Goal: Task Accomplishment & Management: Manage account settings

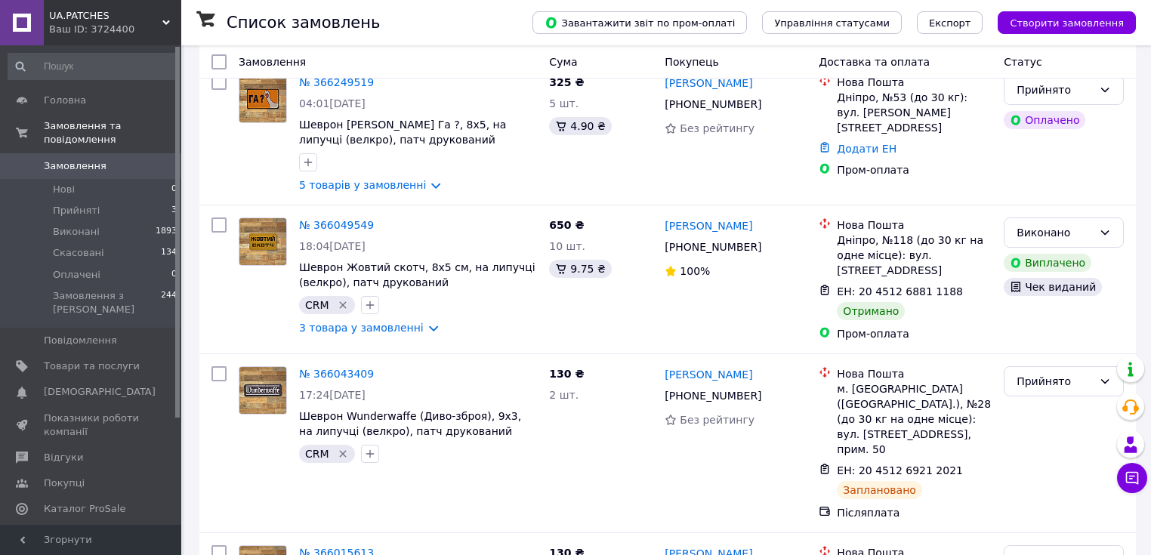
scroll to position [363, 0]
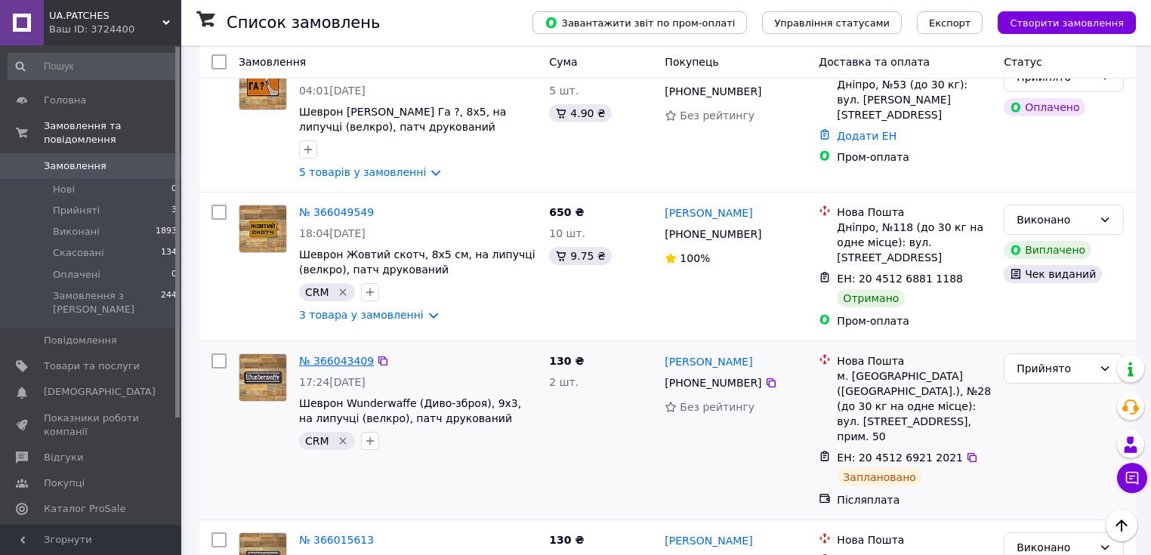
click at [345, 355] on link "№ 366043409" at bounding box center [336, 361] width 75 height 12
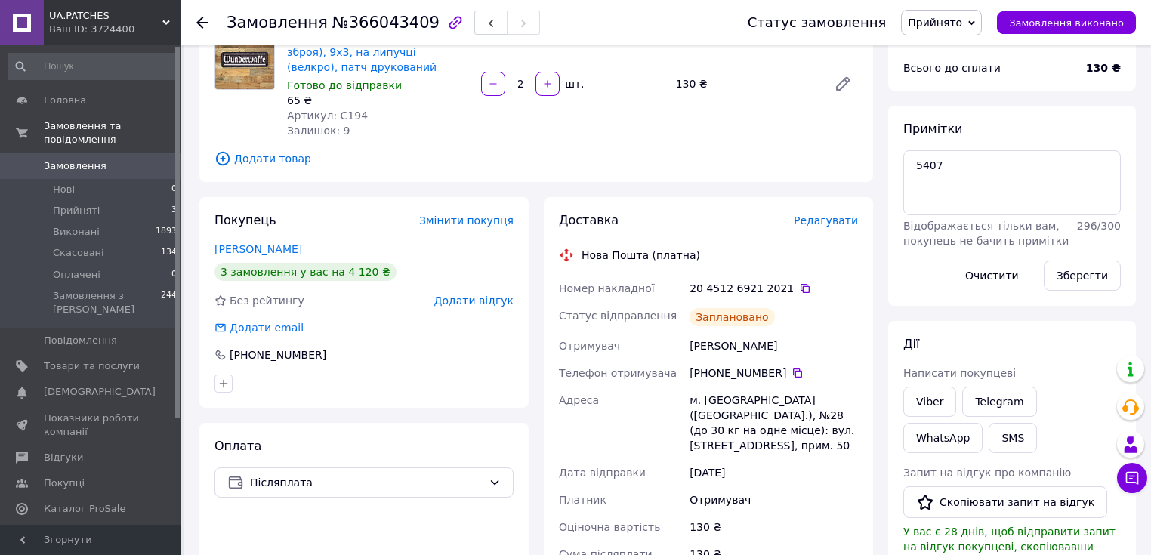
scroll to position [181, 0]
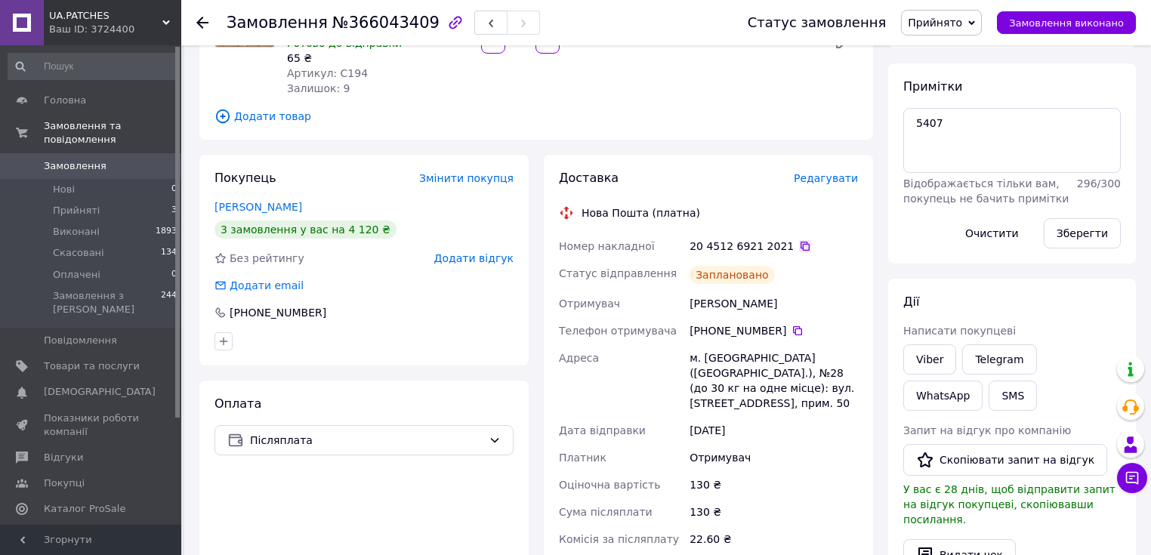
click at [799, 243] on icon at bounding box center [805, 246] width 12 height 12
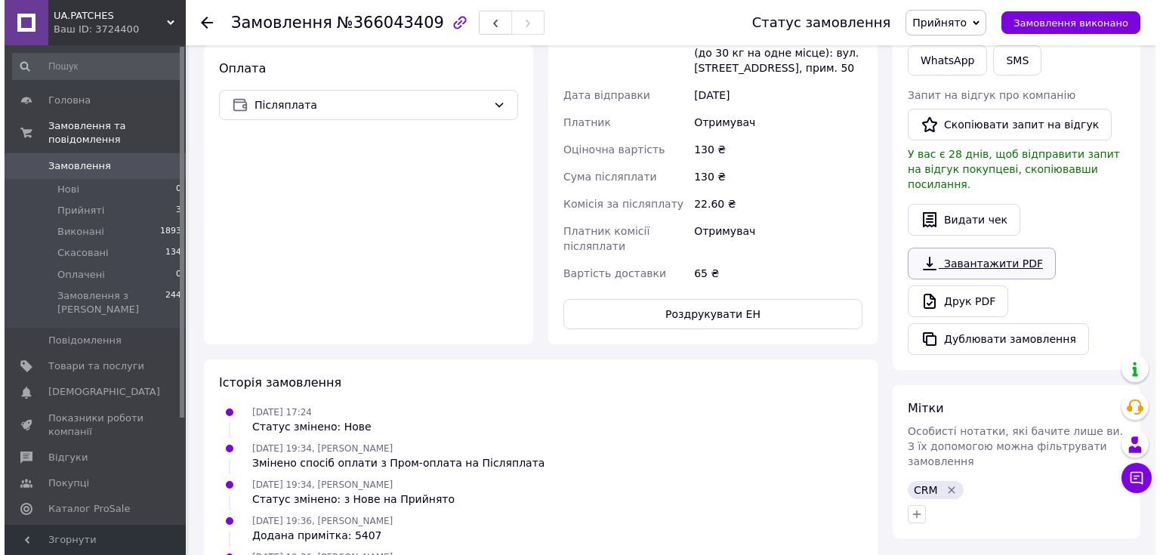
scroll to position [484, 0]
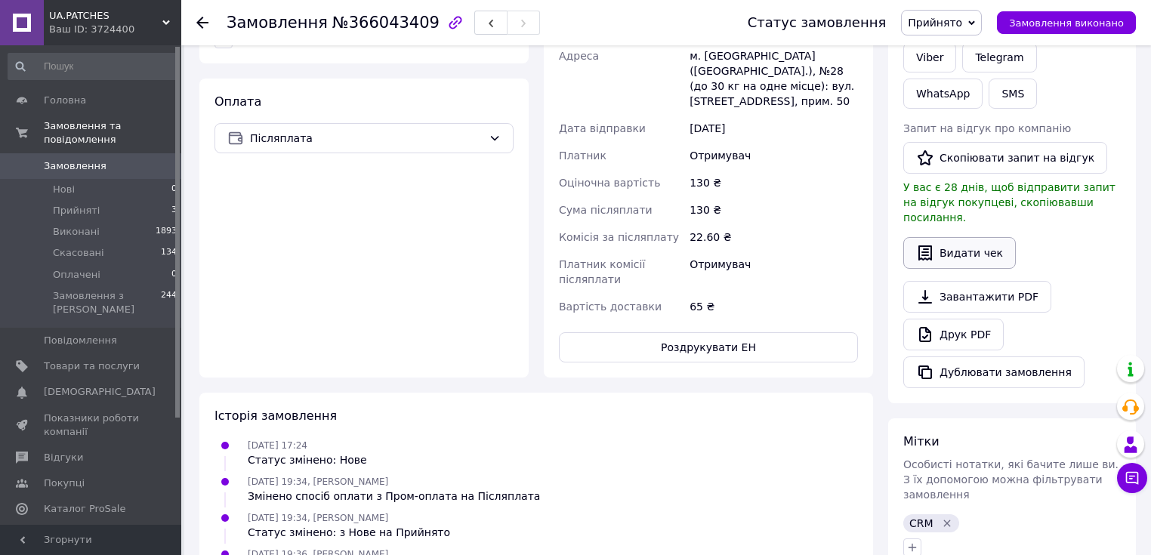
click at [959, 239] on button "Видати чек" at bounding box center [960, 253] width 113 height 32
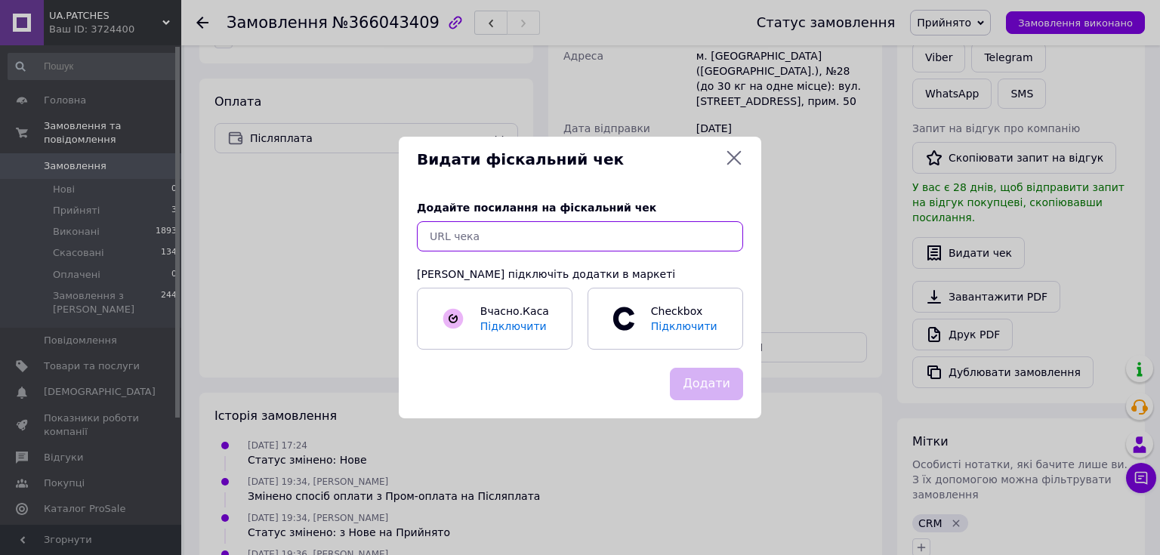
click at [491, 240] on input "text" at bounding box center [580, 236] width 326 height 30
paste input "https://check.checkbox.ua/a1bfb365-2ecf-4186-9b4e-aa47e16a7053"
type input "https://check.checkbox.ua/a1bfb365-2ecf-4186-9b4e-aa47e16a7053"
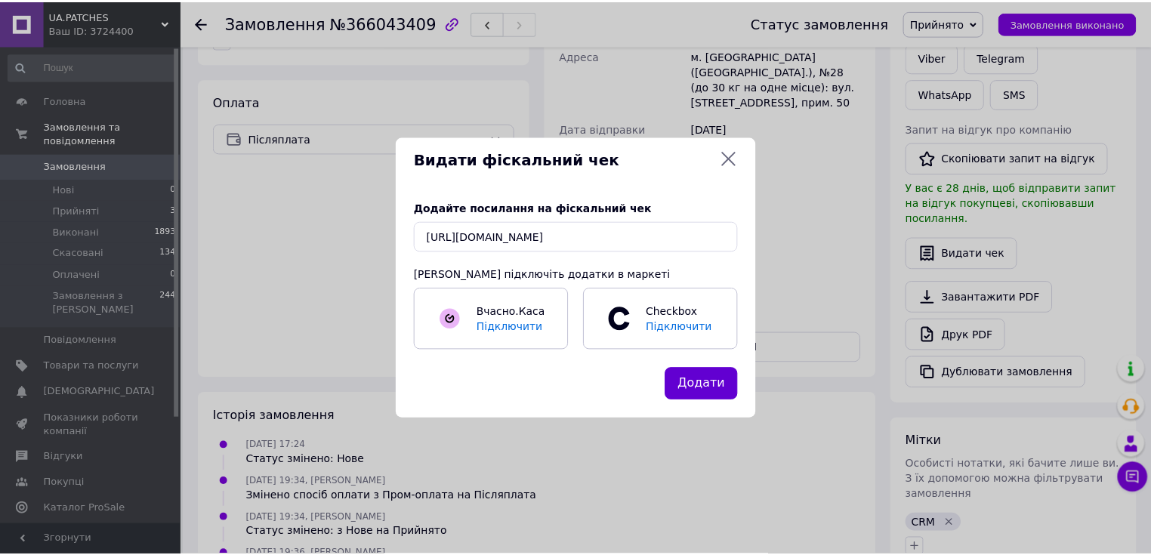
scroll to position [0, 0]
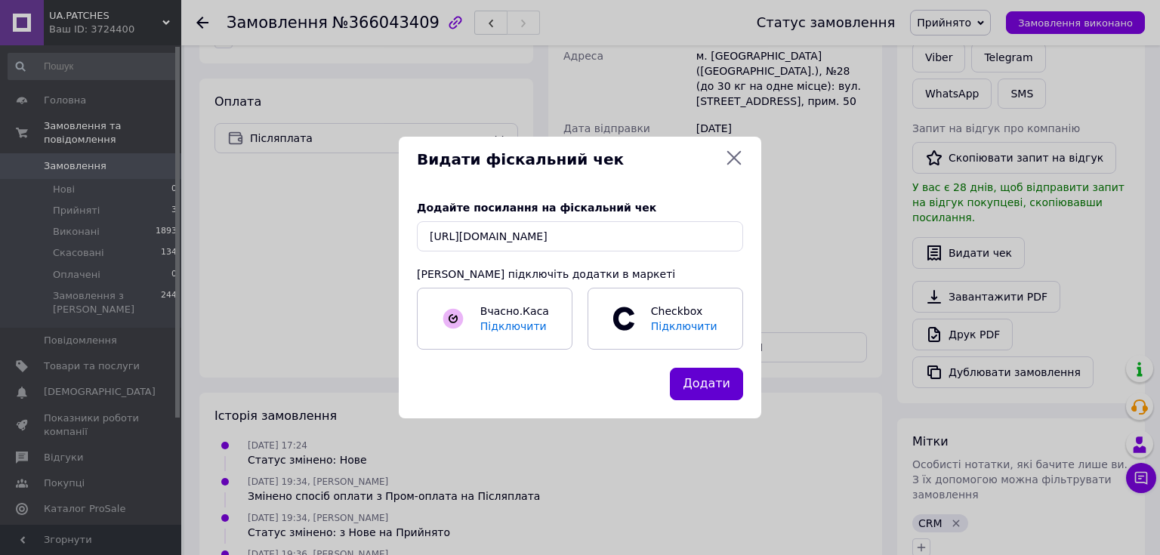
click at [703, 386] on button "Додати" at bounding box center [706, 384] width 73 height 32
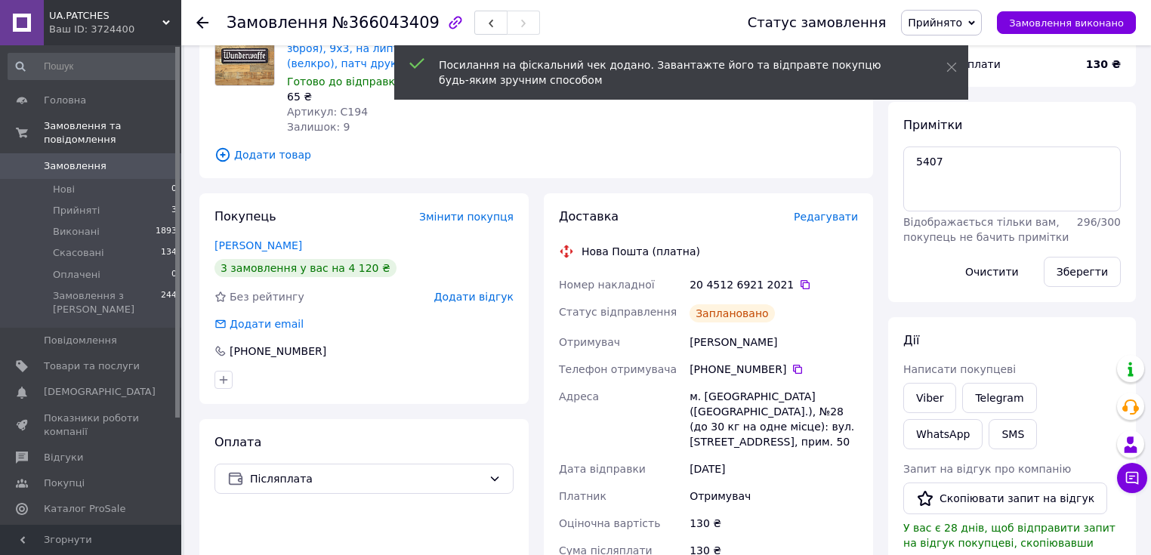
scroll to position [121, 0]
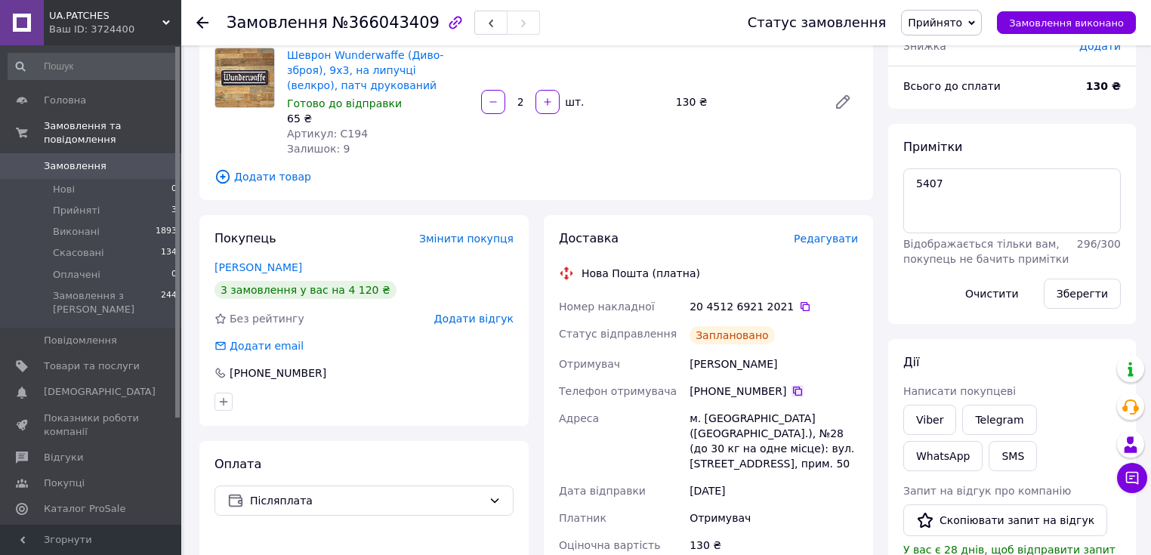
click at [792, 391] on icon at bounding box center [798, 391] width 12 height 12
click at [382, 22] on span "№366043409" at bounding box center [385, 23] width 107 height 18
copy span "366043409"
click at [792, 393] on icon at bounding box center [798, 391] width 12 height 12
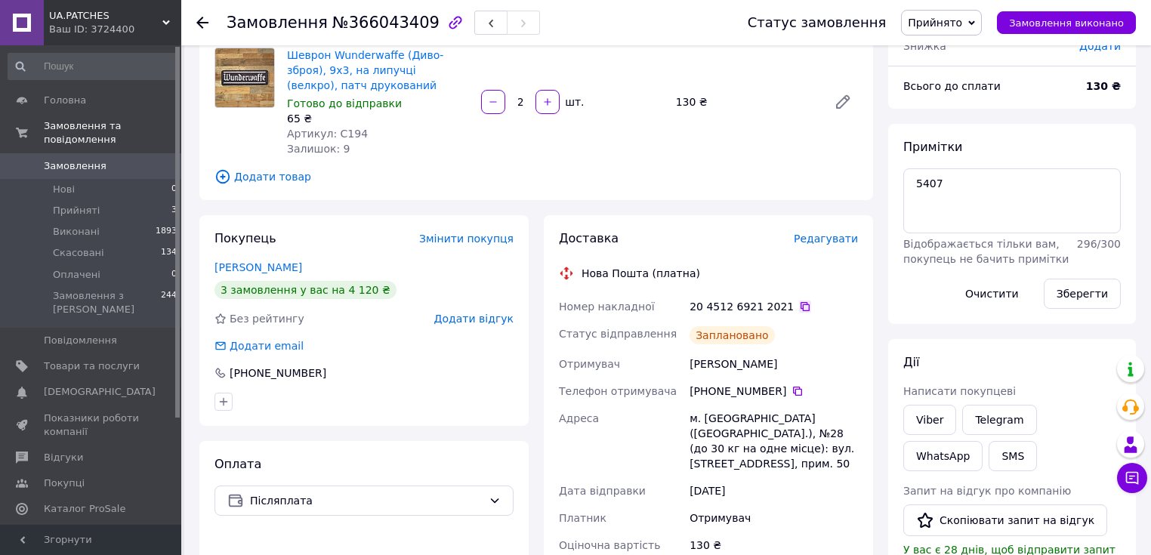
click at [799, 307] on icon at bounding box center [805, 307] width 12 height 12
click at [1098, 18] on span "Замовлення виконано" at bounding box center [1066, 22] width 115 height 11
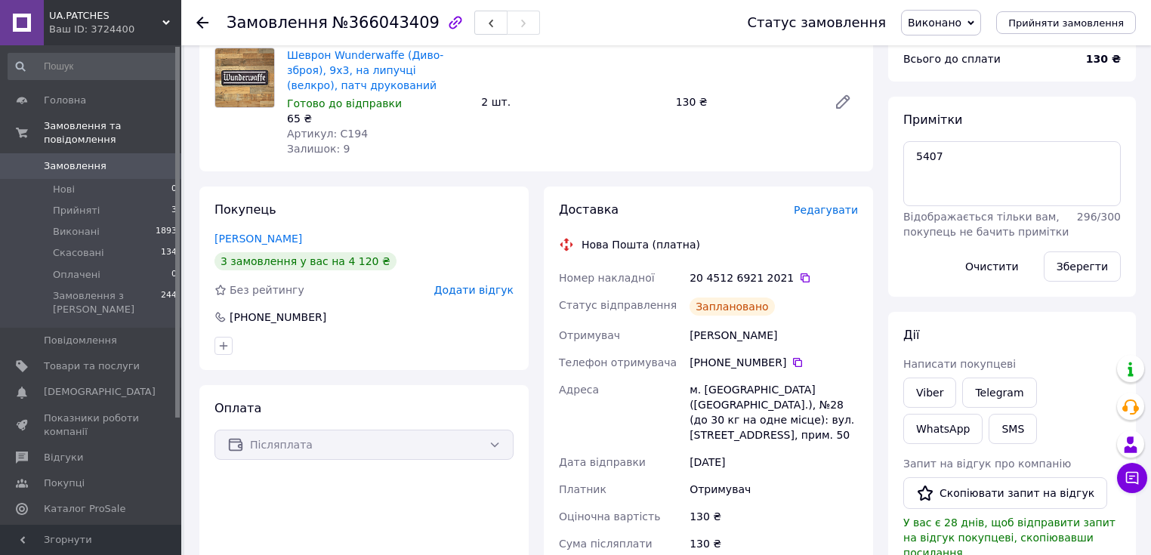
scroll to position [0, 0]
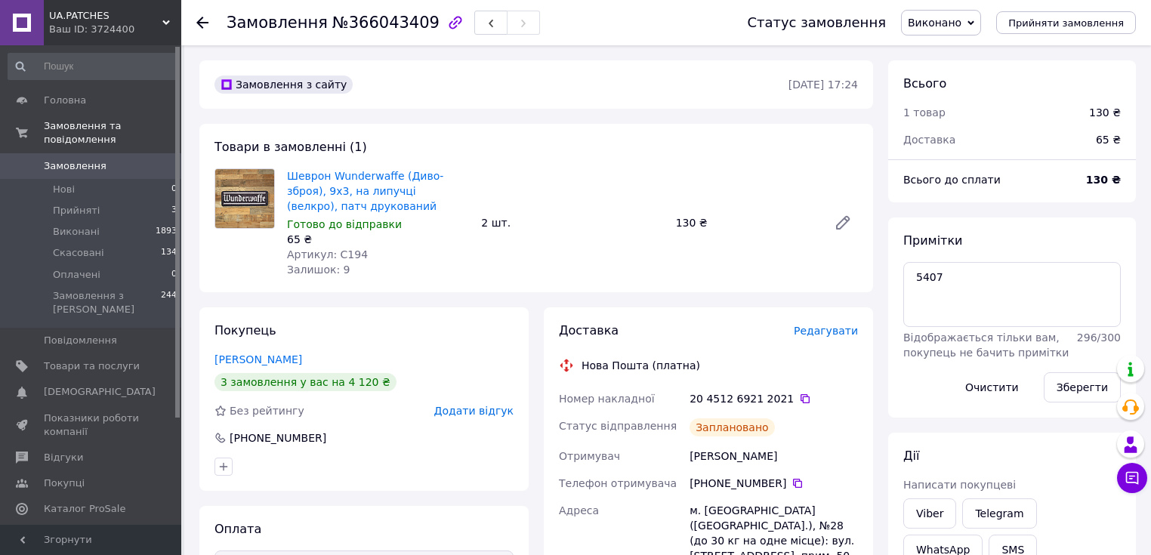
click at [203, 19] on icon at bounding box center [202, 23] width 12 height 12
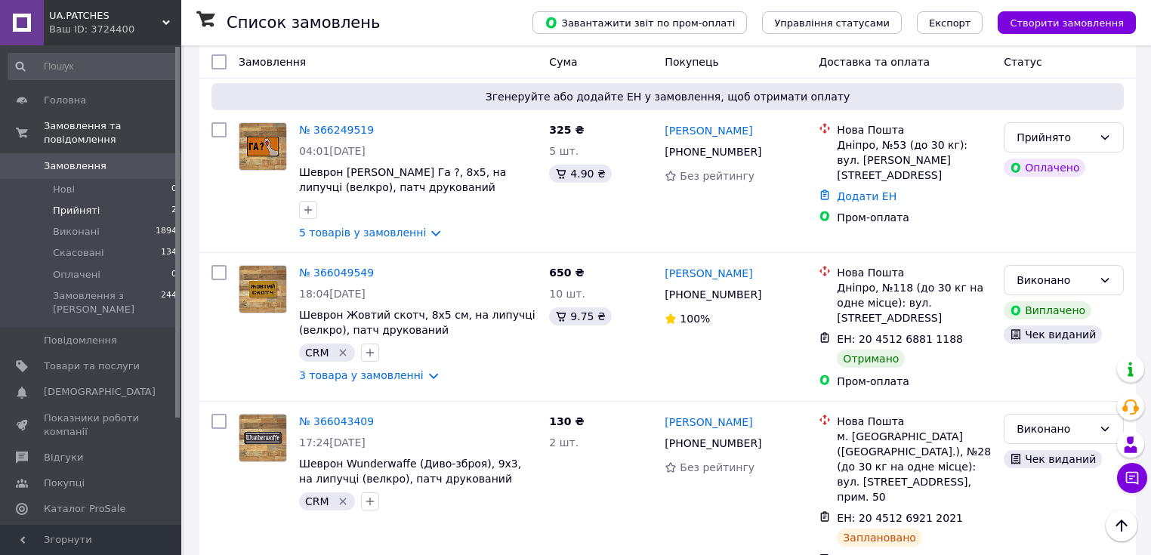
click at [63, 204] on span "Прийняті" at bounding box center [76, 211] width 47 height 14
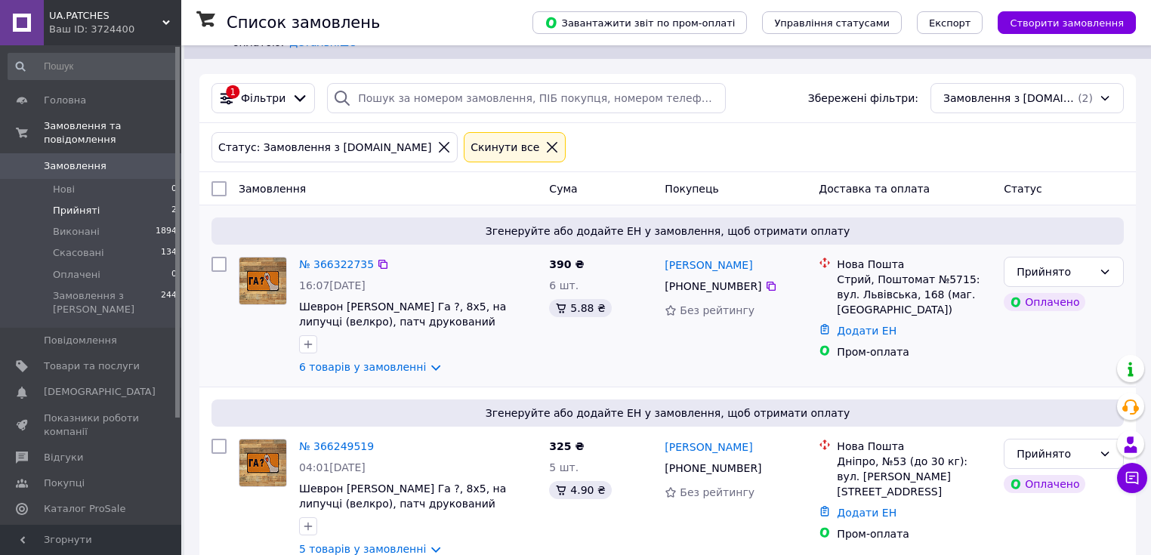
scroll to position [54, 0]
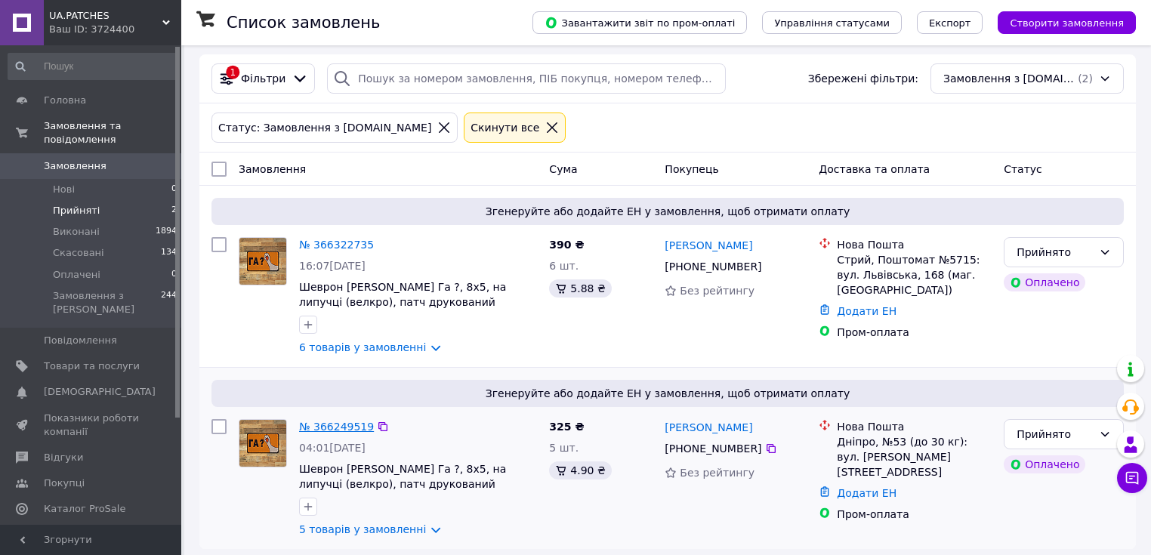
click at [341, 421] on link "№ 366249519" at bounding box center [336, 427] width 75 height 12
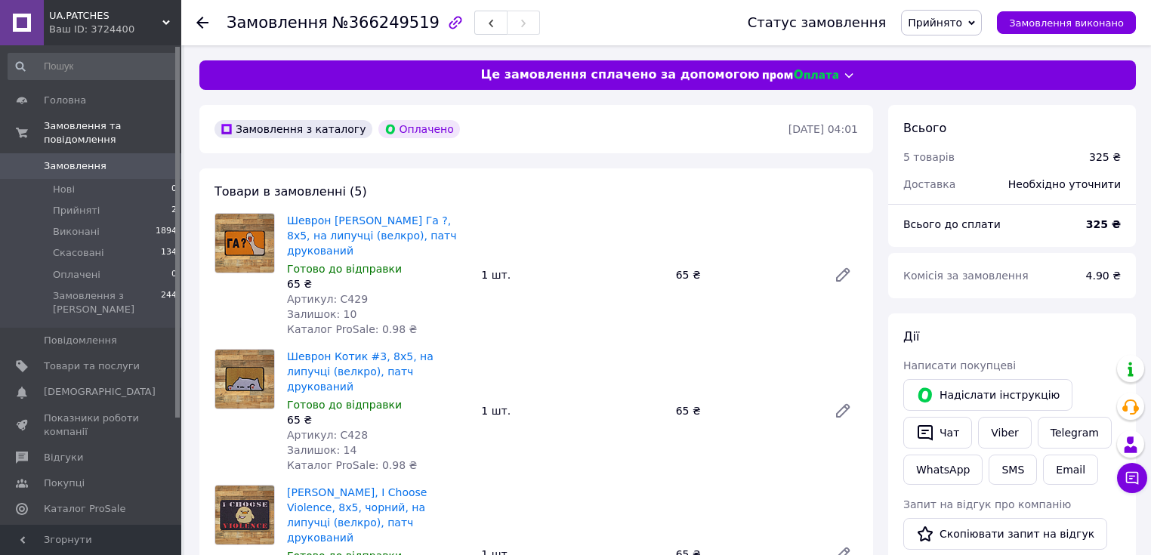
click at [399, 19] on span "№366249519" at bounding box center [385, 23] width 107 height 18
copy span "366249519"
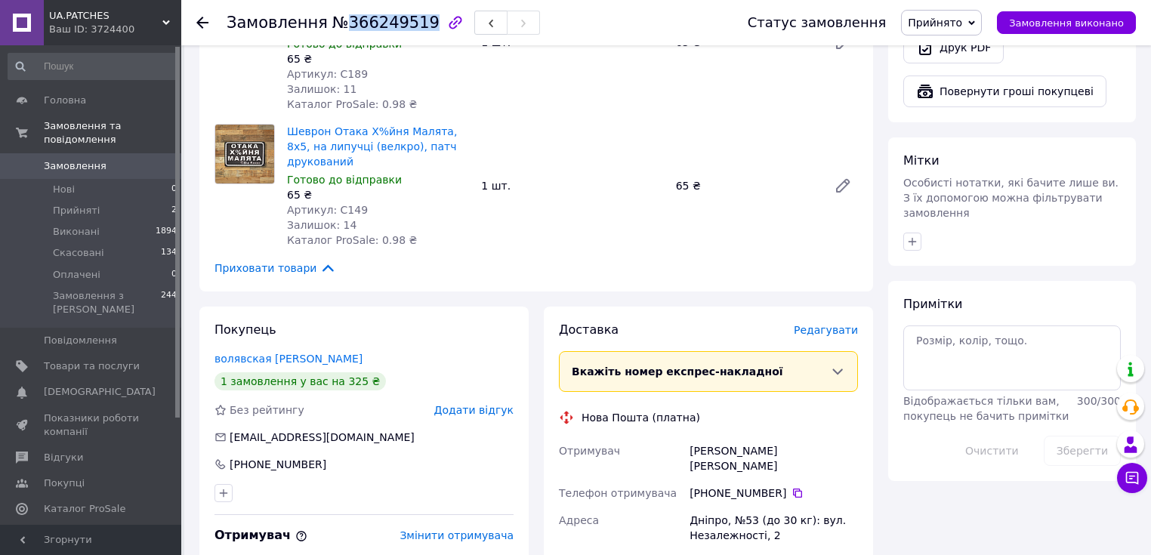
scroll to position [665, 0]
click at [197, 26] on icon at bounding box center [202, 23] width 12 height 12
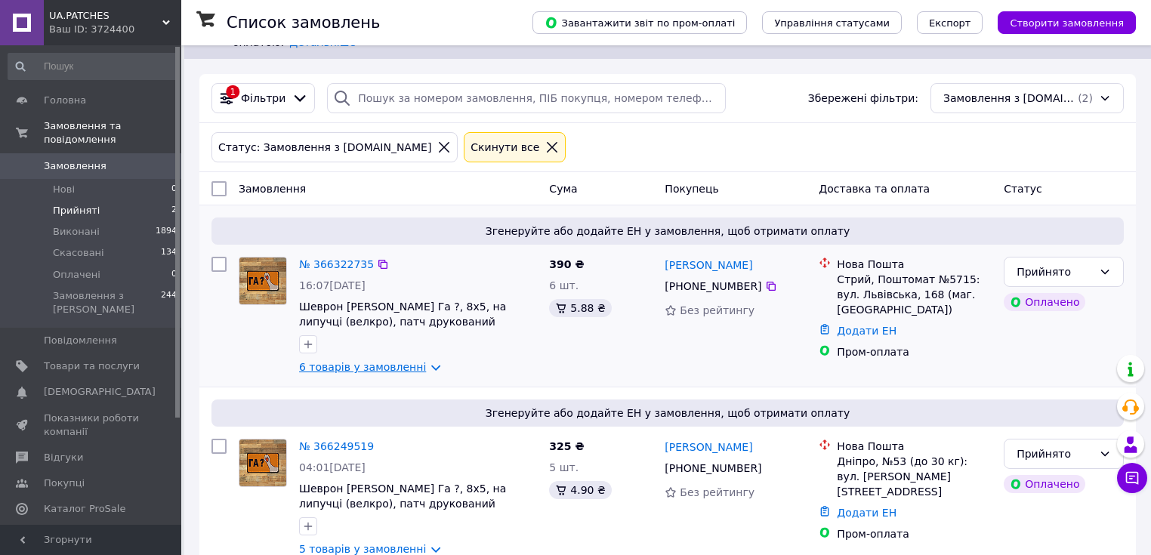
scroll to position [54, 0]
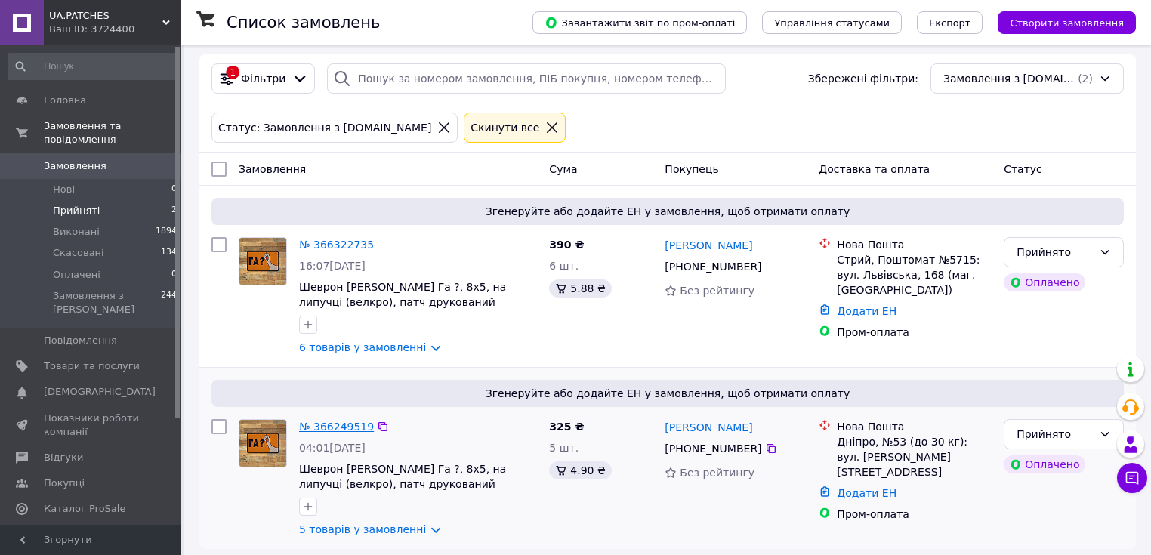
click at [345, 421] on link "№ 366249519" at bounding box center [336, 427] width 75 height 12
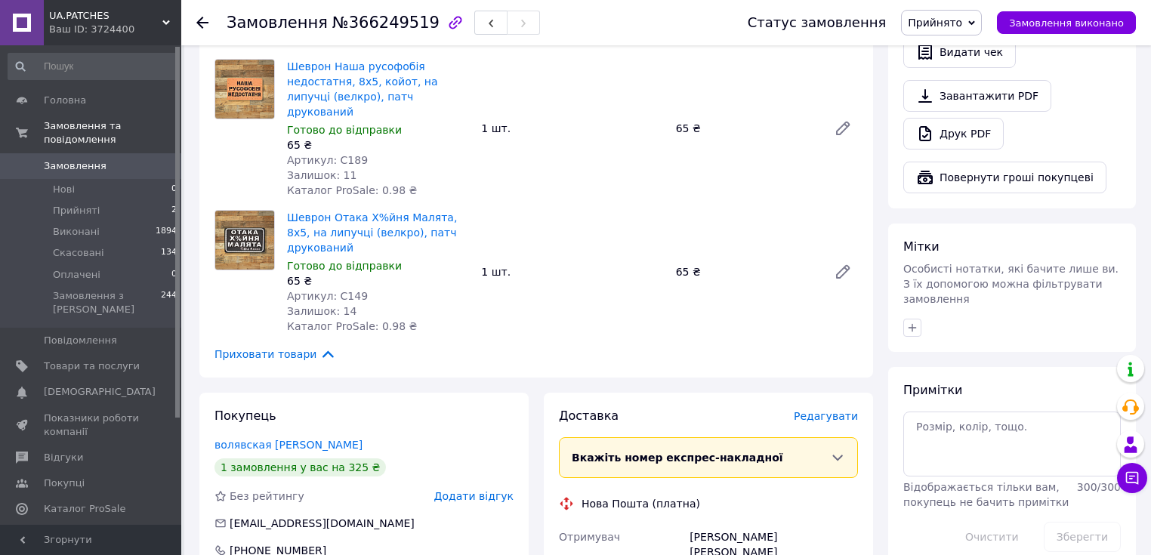
scroll to position [296, 0]
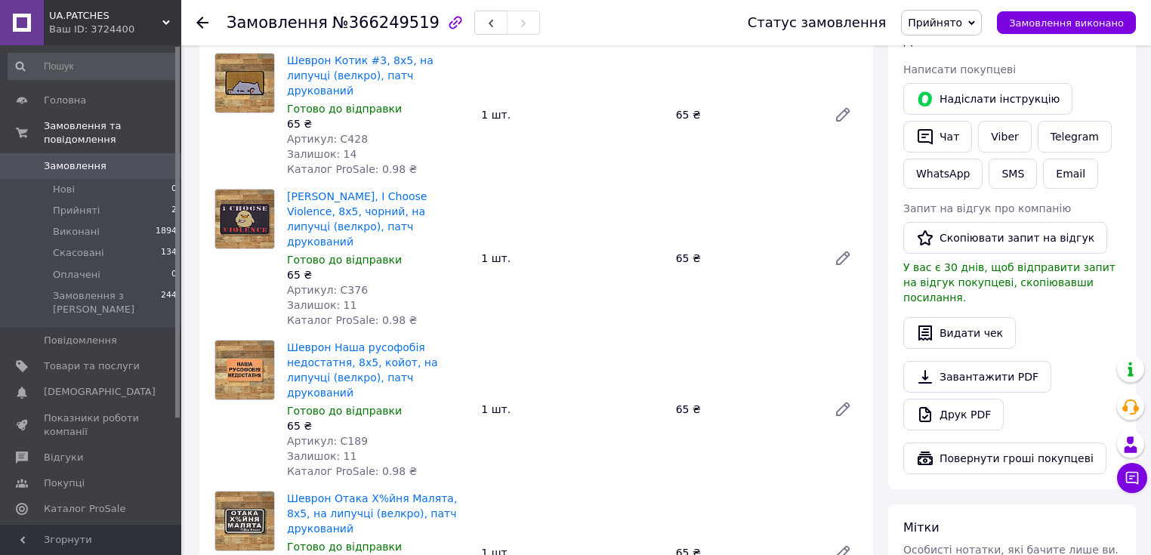
click at [369, 24] on span "№366249519" at bounding box center [385, 23] width 107 height 18
copy span "366249519"
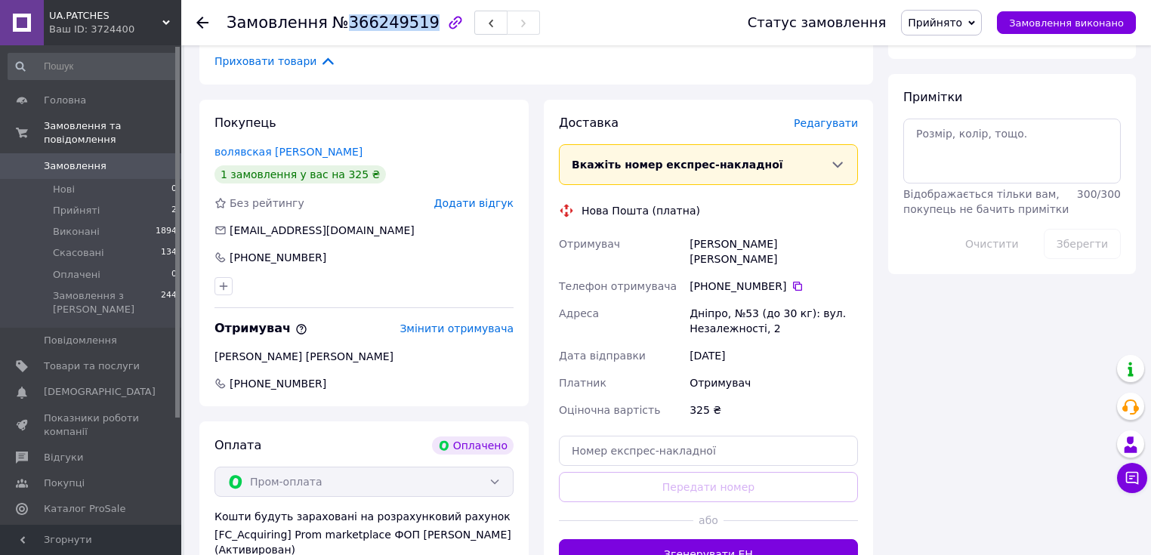
scroll to position [901, 0]
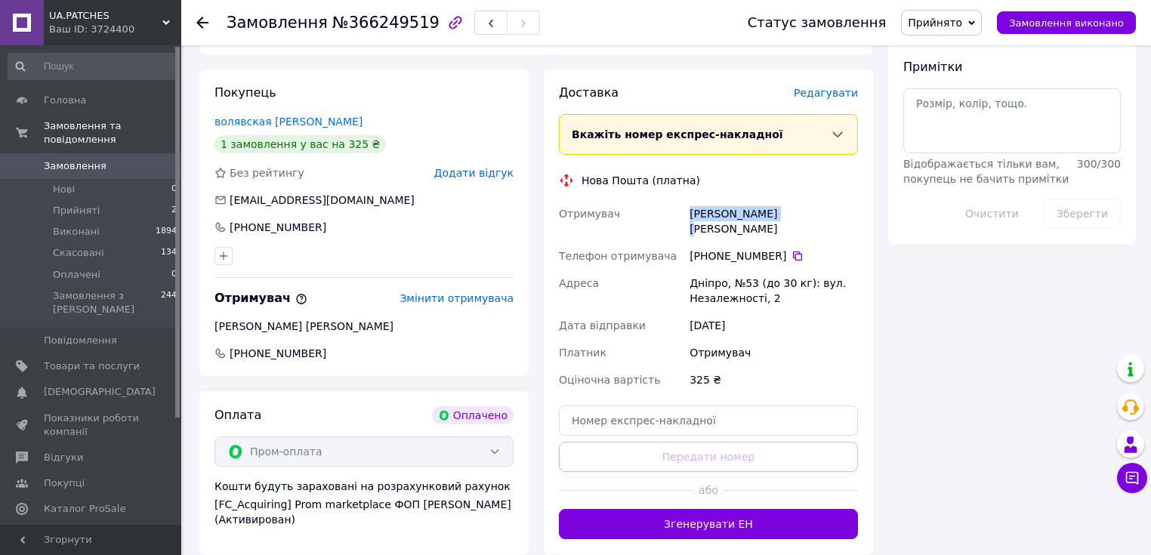
drag, startPoint x: 781, startPoint y: 149, endPoint x: 692, endPoint y: 157, distance: 89.5
click at [692, 200] on div "Волявський Юрій" at bounding box center [774, 221] width 175 height 42
copy div "Волявський Юрій"
click at [792, 250] on icon at bounding box center [798, 256] width 12 height 12
click at [709, 270] on div "Дніпро, №53 (до 30 кг): вул. Незалежності, 2" at bounding box center [774, 291] width 175 height 42
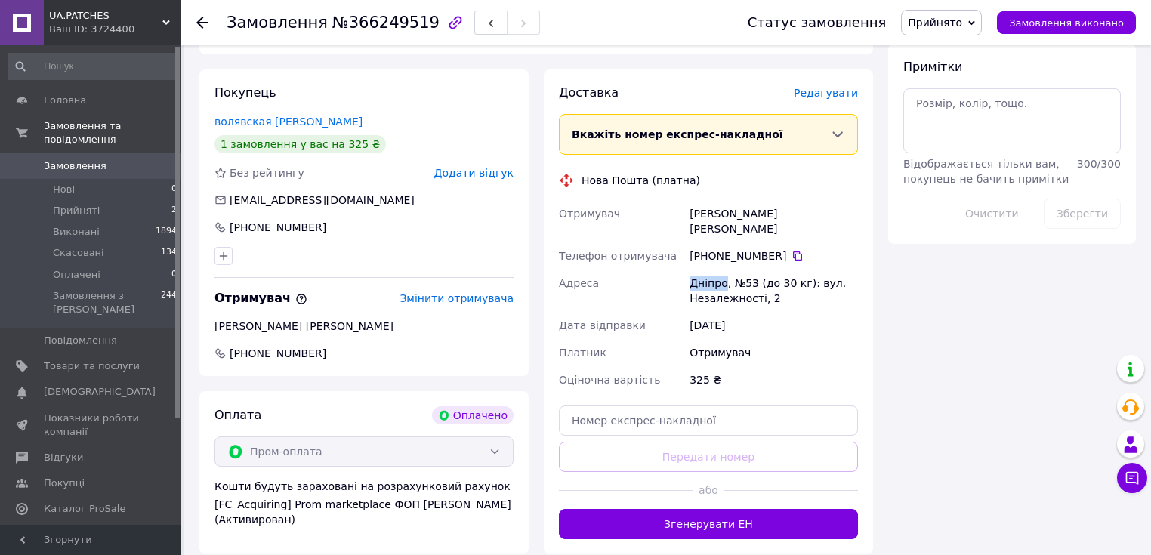
click at [709, 270] on div "Дніпро, №53 (до 30 кг): вул. Незалежності, 2" at bounding box center [774, 291] width 175 height 42
copy div "Дніпро"
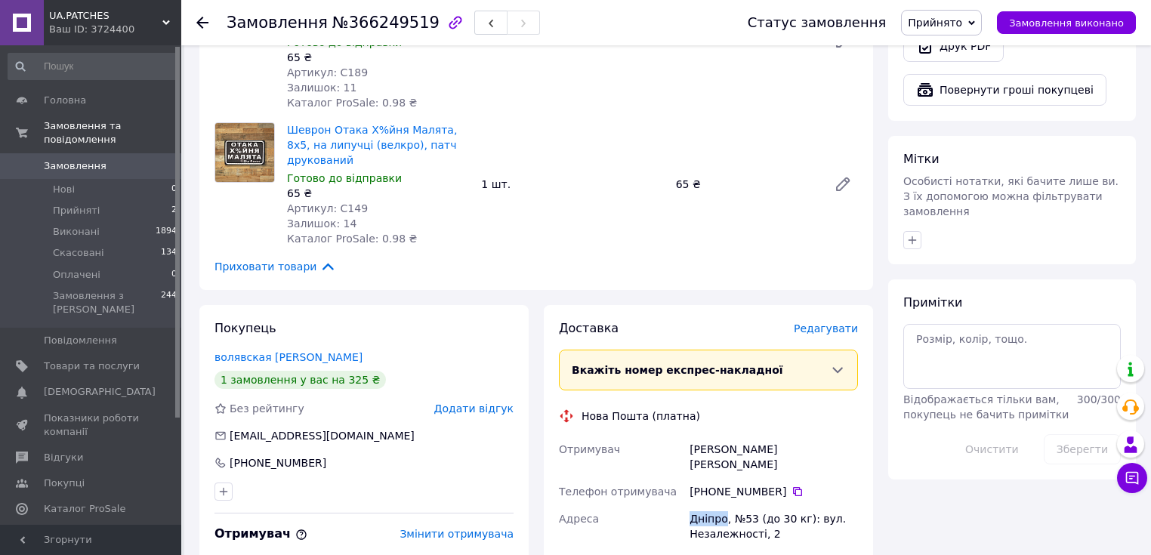
scroll to position [665, 0]
click at [975, 324] on textarea at bounding box center [1013, 356] width 218 height 65
paste textarea "5409"
type textarea "5409"
click at [1074, 434] on button "Зберегти" at bounding box center [1082, 449] width 77 height 30
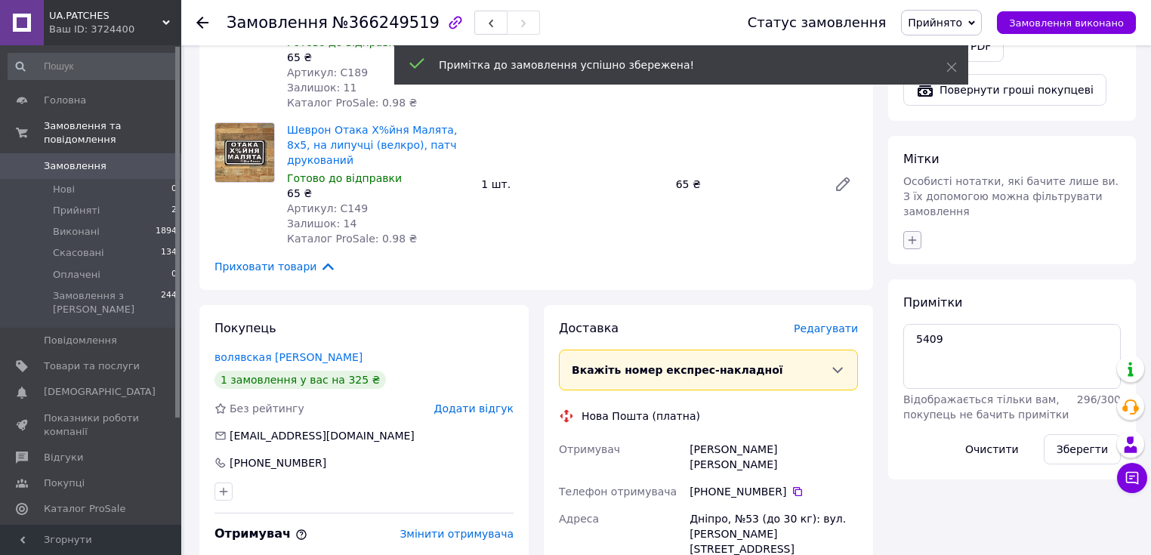
click at [910, 236] on icon "button" at bounding box center [913, 240] width 8 height 8
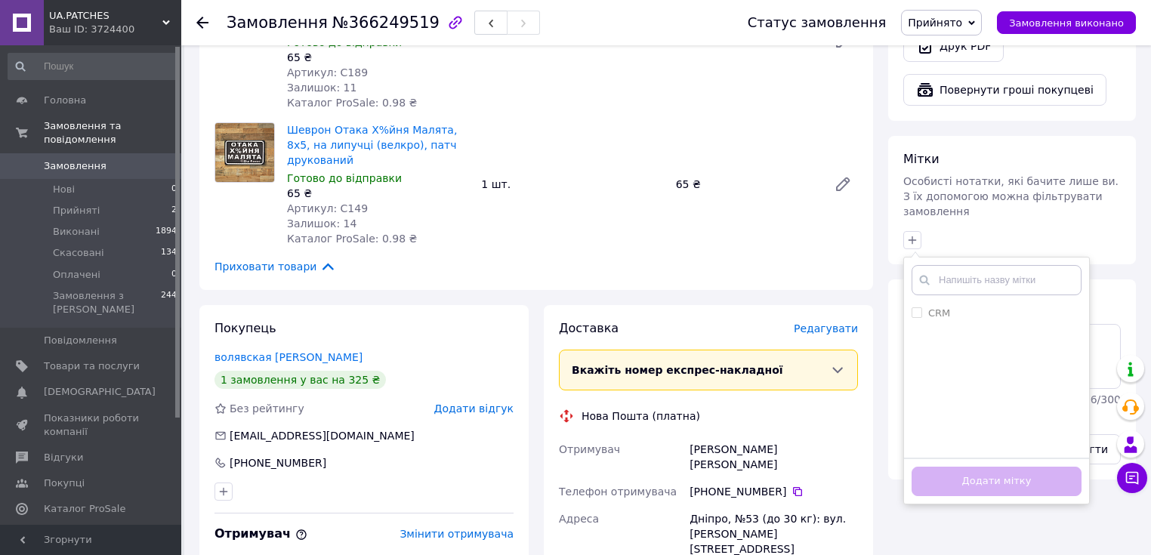
drag, startPoint x: 917, startPoint y: 278, endPoint x: 922, endPoint y: 314, distance: 35.9
click at [918, 307] on input "CRM" at bounding box center [917, 312] width 10 height 10
checkbox input "true"
click at [984, 467] on button "Додати мітку" at bounding box center [997, 481] width 170 height 29
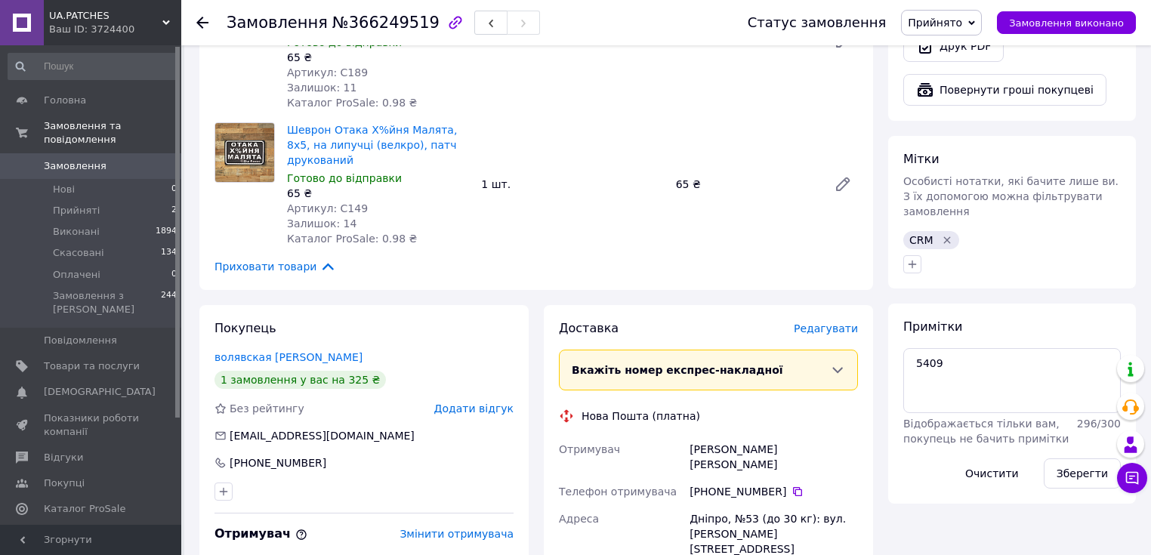
click at [202, 17] on use at bounding box center [202, 23] width 12 height 12
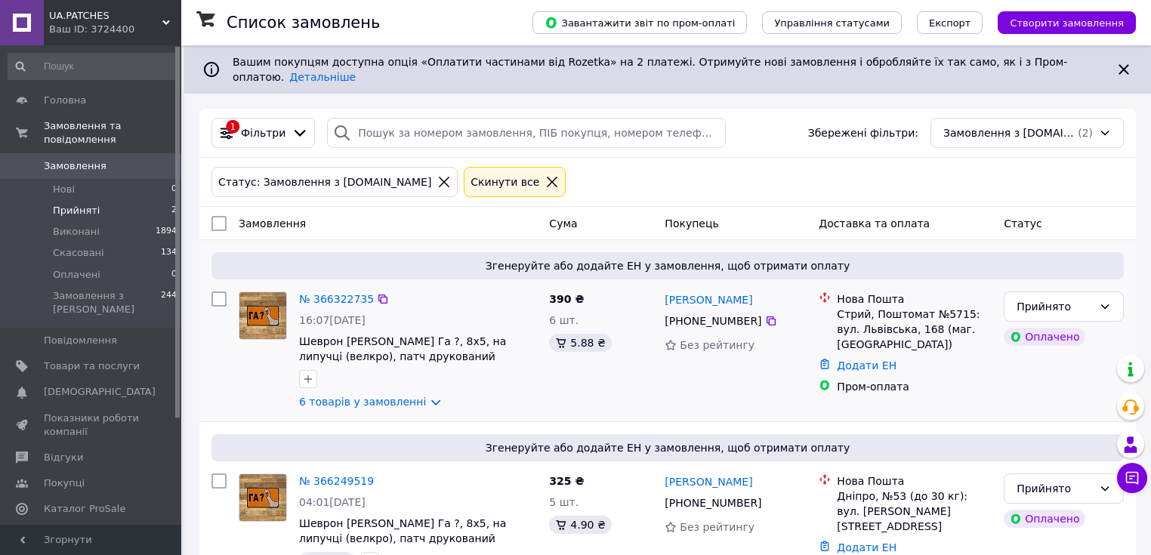
scroll to position [54, 0]
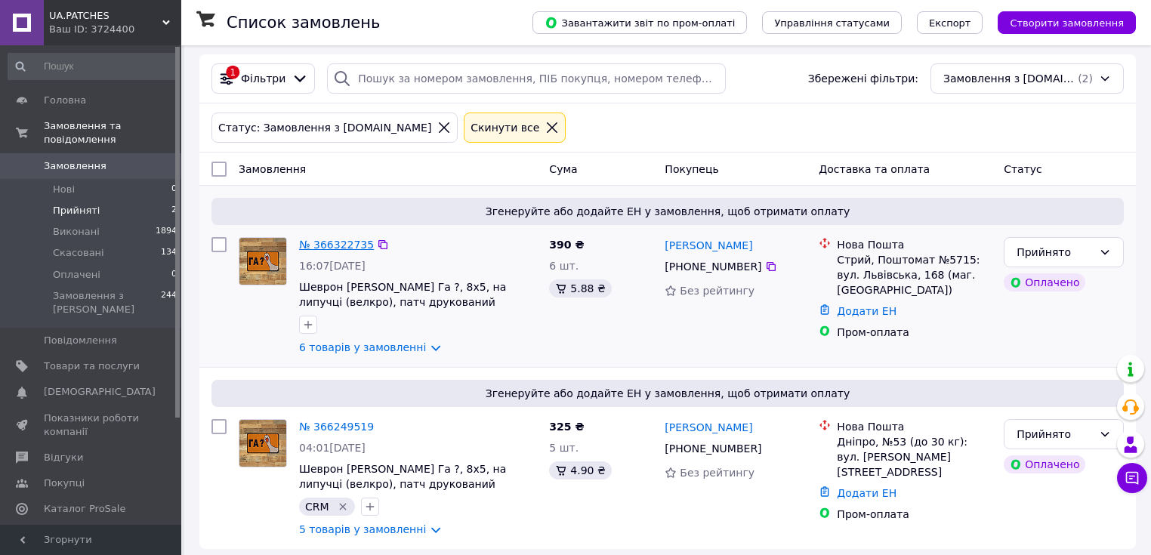
click at [341, 239] on link "№ 366322735" at bounding box center [336, 245] width 75 height 12
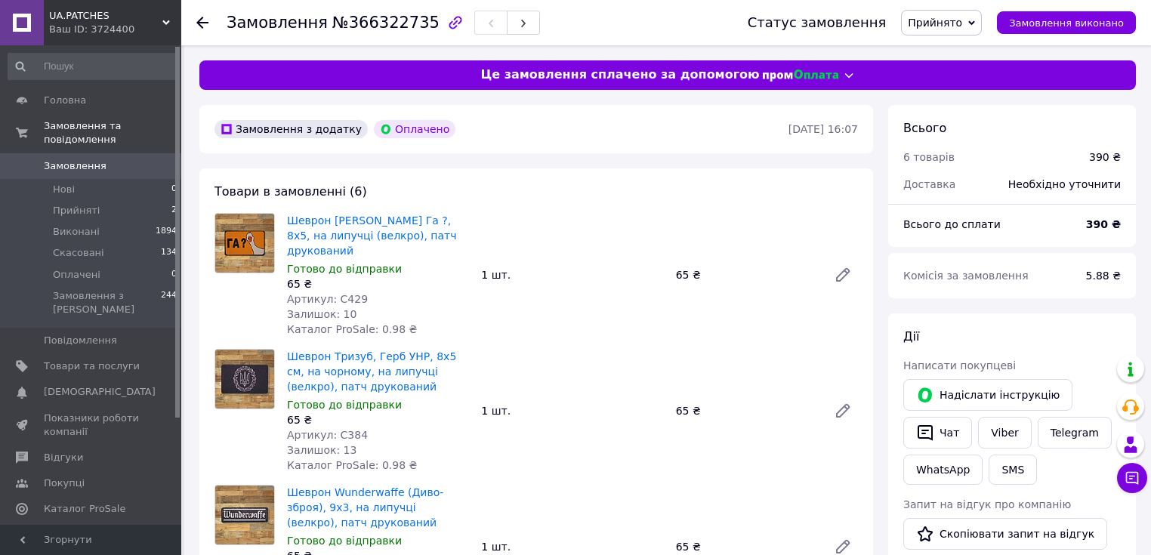
click at [372, 20] on span "№366322735" at bounding box center [385, 23] width 107 height 18
copy span "366322735"
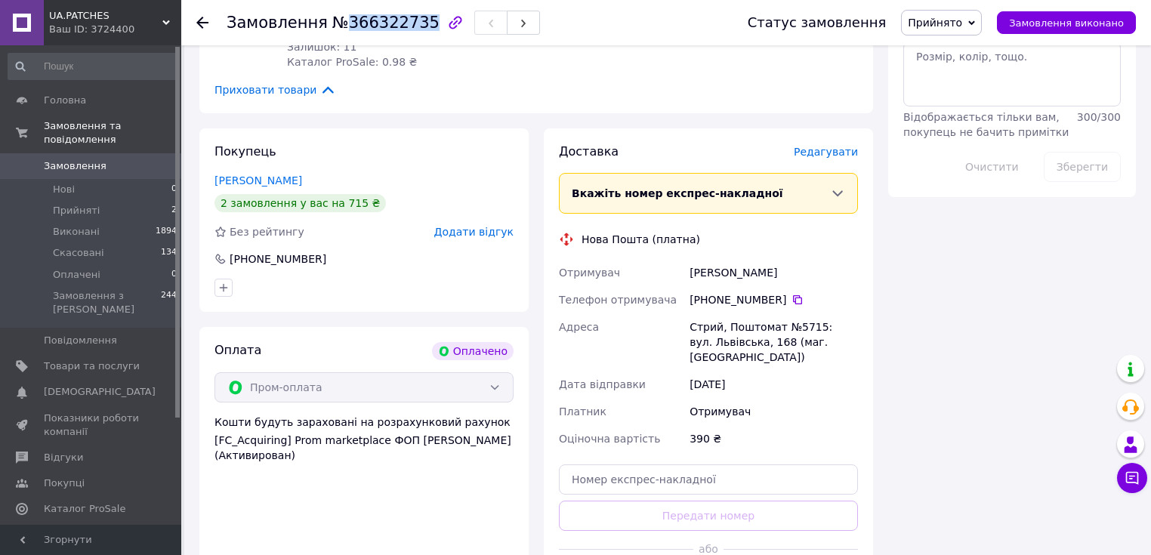
scroll to position [1027, 0]
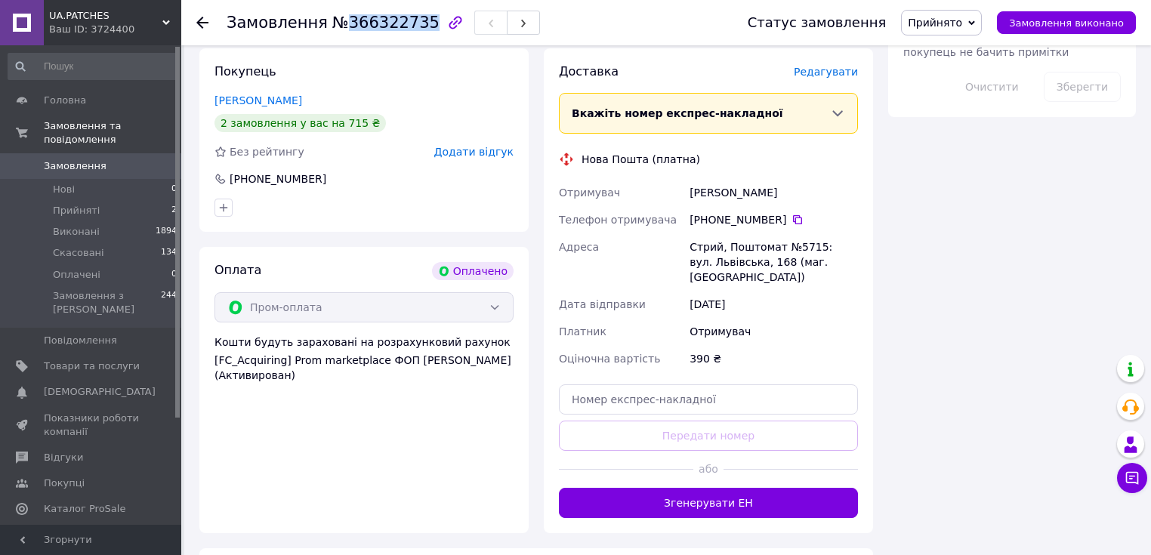
drag, startPoint x: 774, startPoint y: 161, endPoint x: 689, endPoint y: 167, distance: 84.8
click at [689, 179] on div "Луценко Сергій" at bounding box center [774, 192] width 175 height 27
copy div "Луценко Сергій"
click at [792, 214] on icon at bounding box center [798, 220] width 12 height 12
click at [709, 233] on div "Стрий, Поштомат №5715: вул. Львівська, 168 (маг. [GEOGRAPHIC_DATA])" at bounding box center [774, 261] width 175 height 57
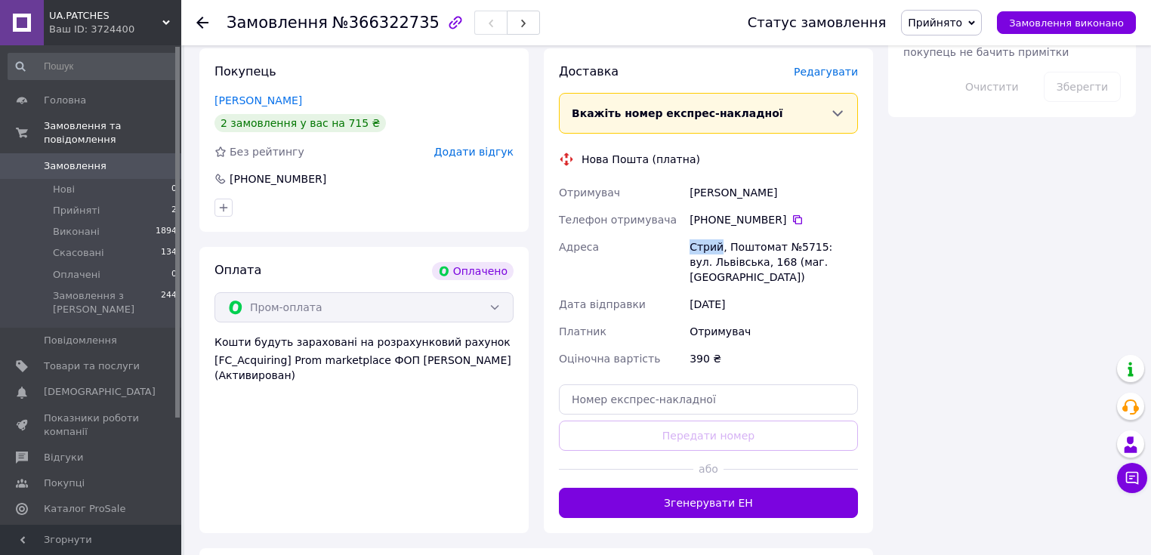
click at [709, 233] on div "Стрий, Поштомат №5715: вул. Львівська, 168 (маг. [GEOGRAPHIC_DATA])" at bounding box center [774, 261] width 175 height 57
copy div "Стрий"
click at [799, 233] on div "Стрий, Поштомат №5715: вул. Львівська, 168 (маг. [GEOGRAPHIC_DATA])" at bounding box center [774, 261] width 175 height 57
copy div "5715"
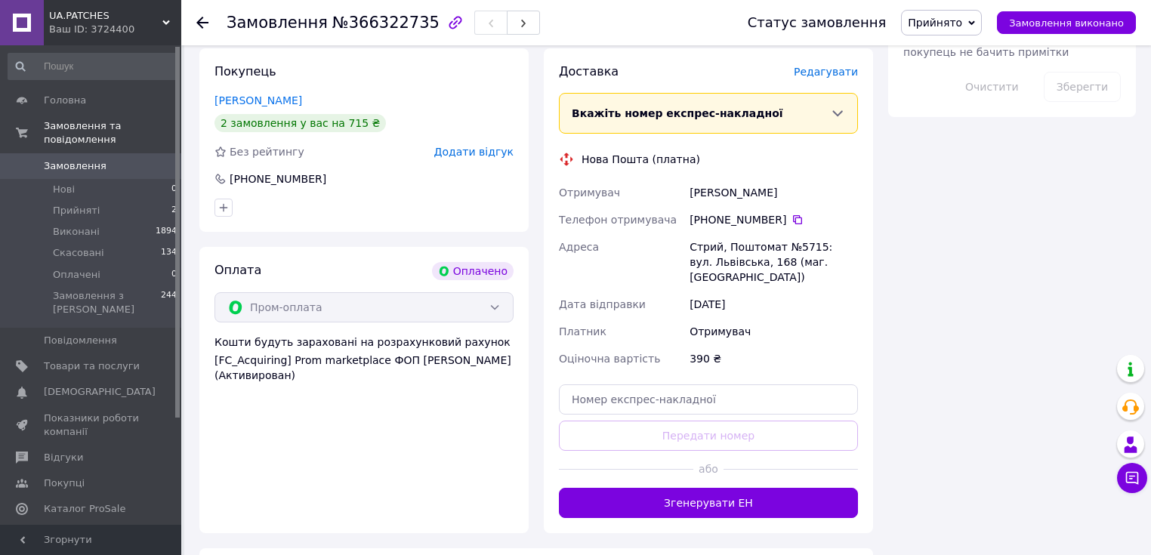
click at [706, 233] on div "Стрий, Поштомат №5715: вул. Львівська, 168 (маг. [GEOGRAPHIC_DATA])" at bounding box center [774, 261] width 175 height 57
copy div "Стрий"
click at [804, 233] on div "Стрий, Поштомат №5715: вул. Львівська, 168 (маг. [GEOGRAPHIC_DATA])" at bounding box center [774, 261] width 175 height 57
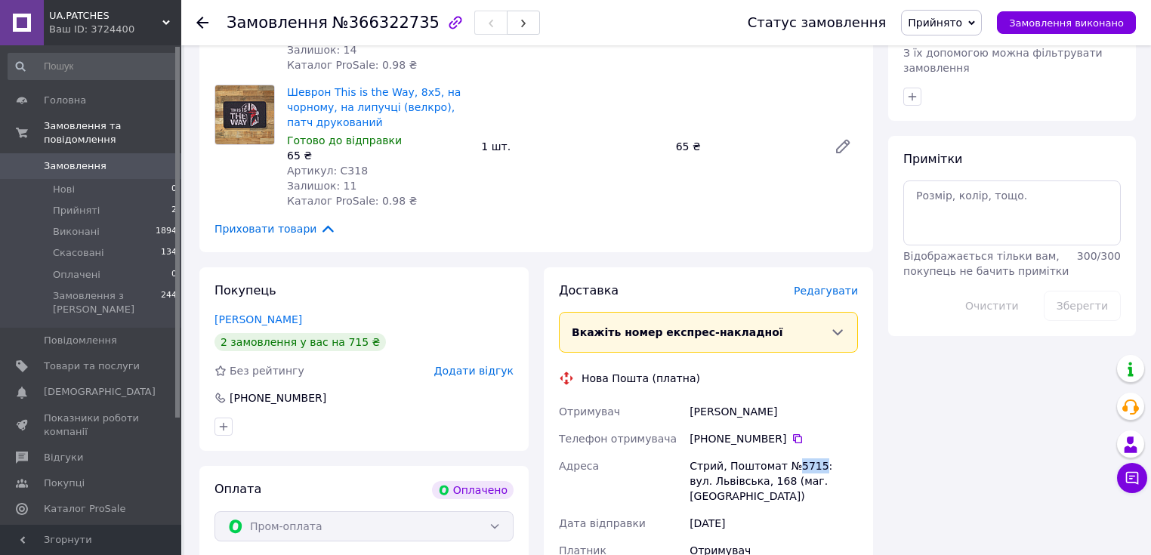
scroll to position [786, 0]
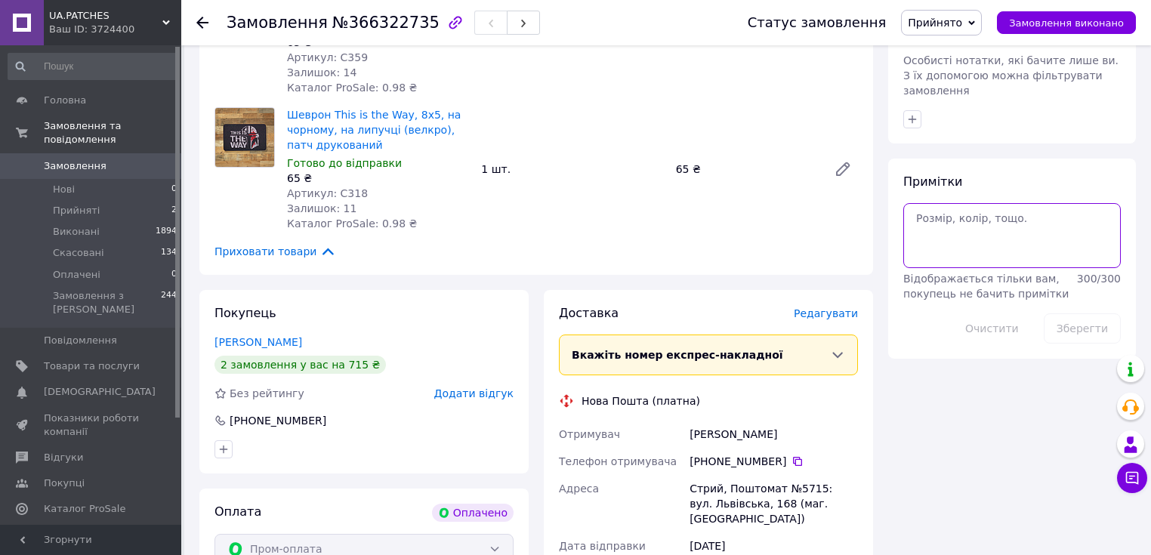
click at [979, 210] on textarea at bounding box center [1013, 235] width 218 height 65
paste textarea "5410"
type textarea "5410"
click at [1091, 314] on button "Зберегти" at bounding box center [1082, 329] width 77 height 30
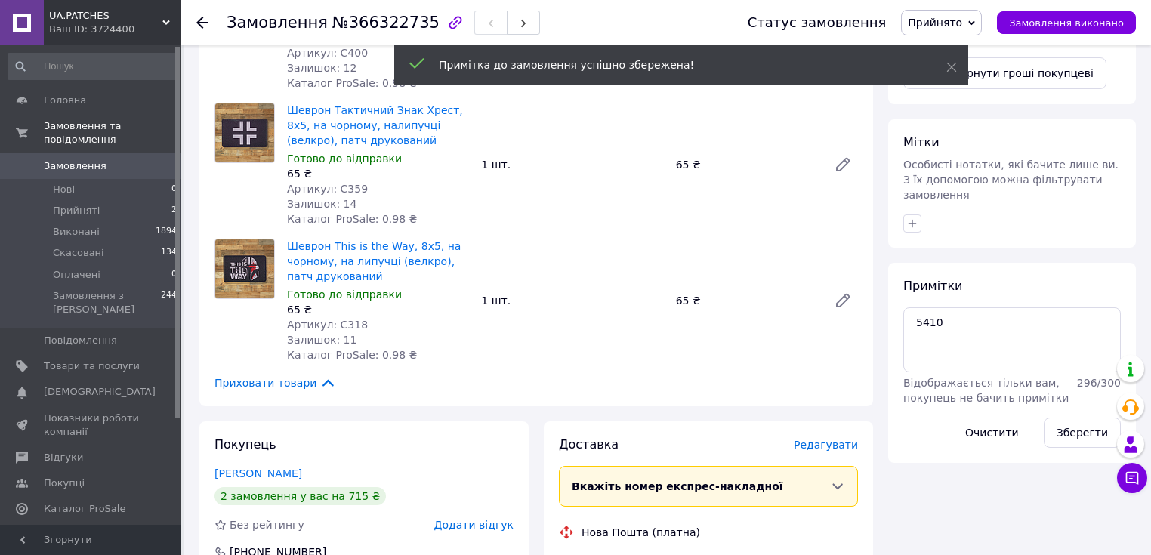
scroll to position [604, 0]
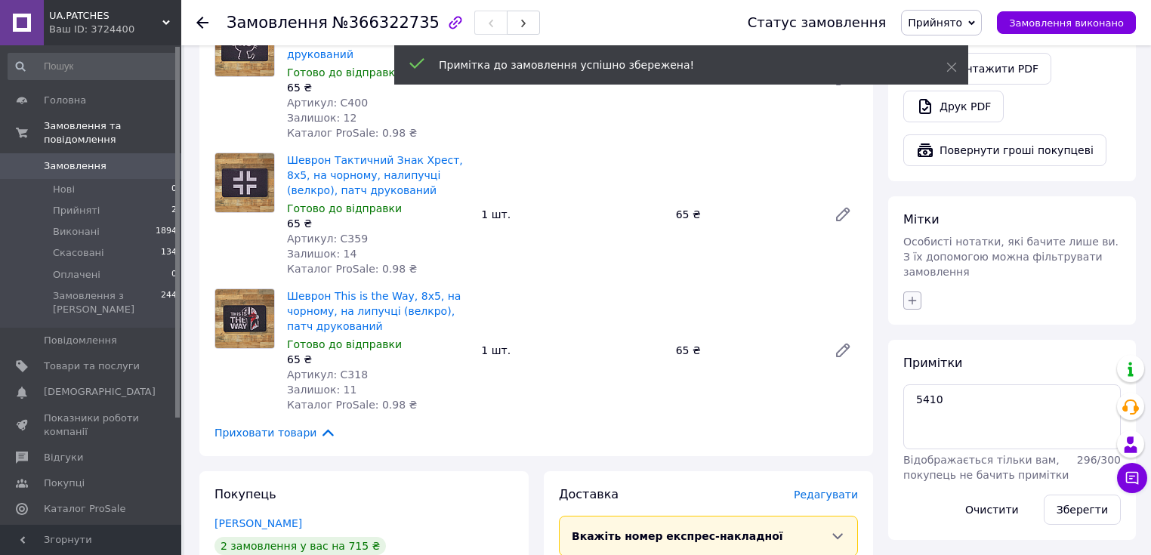
click at [913, 297] on icon "button" at bounding box center [913, 301] width 8 height 8
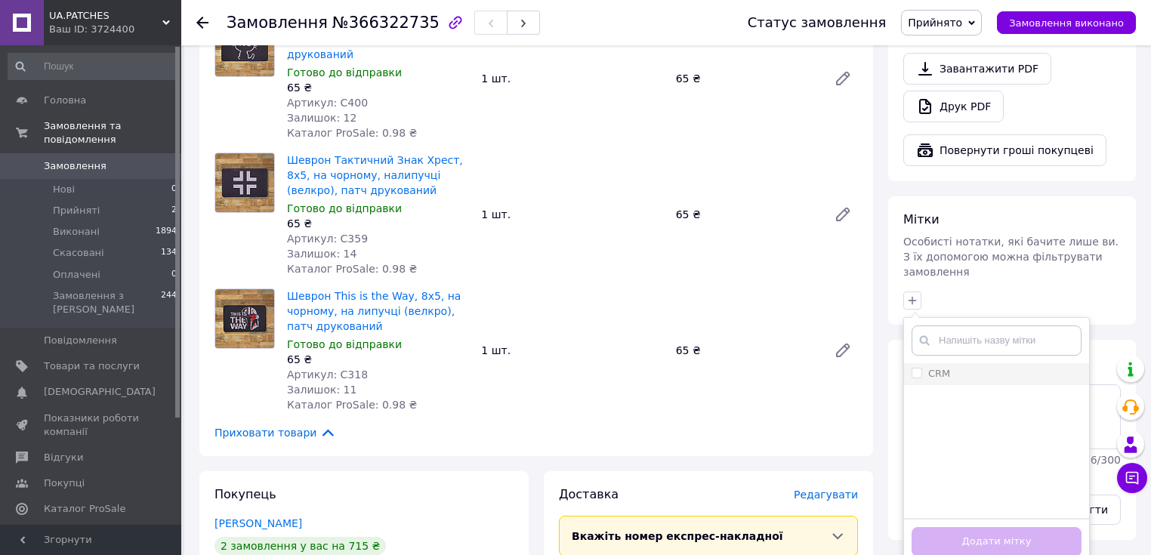
click at [915, 368] on input "CRM" at bounding box center [917, 373] width 10 height 10
checkbox input "true"
click at [980, 527] on button "Додати мітку" at bounding box center [997, 541] width 170 height 29
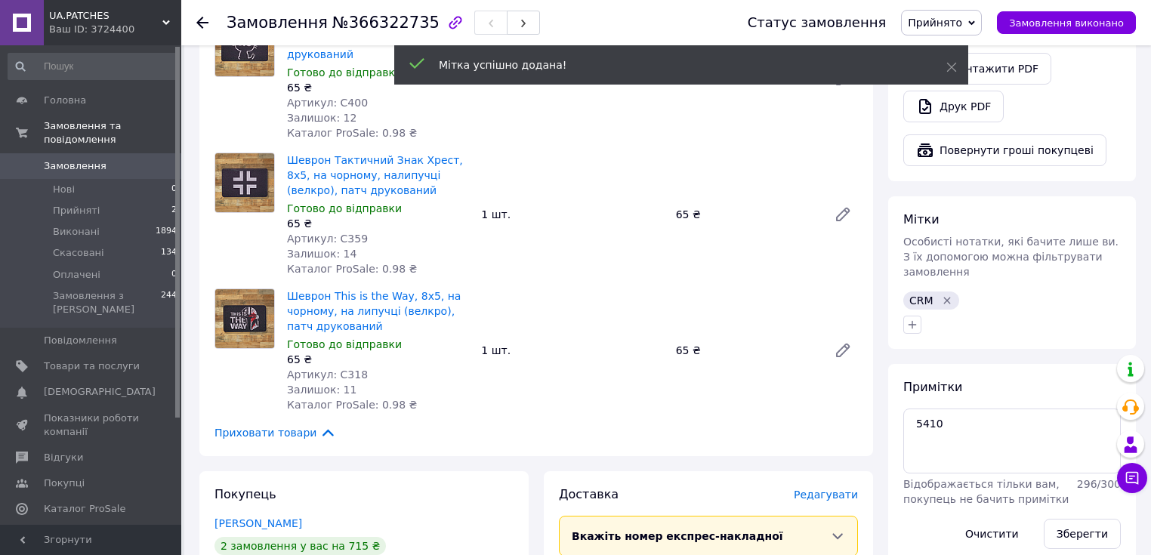
click at [199, 20] on use at bounding box center [202, 23] width 12 height 12
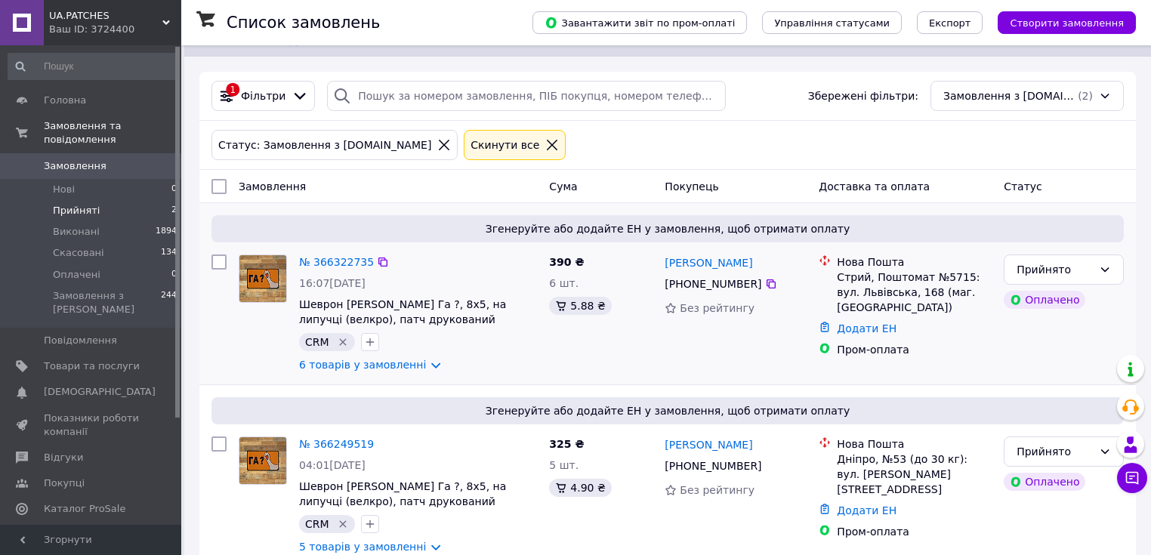
scroll to position [54, 0]
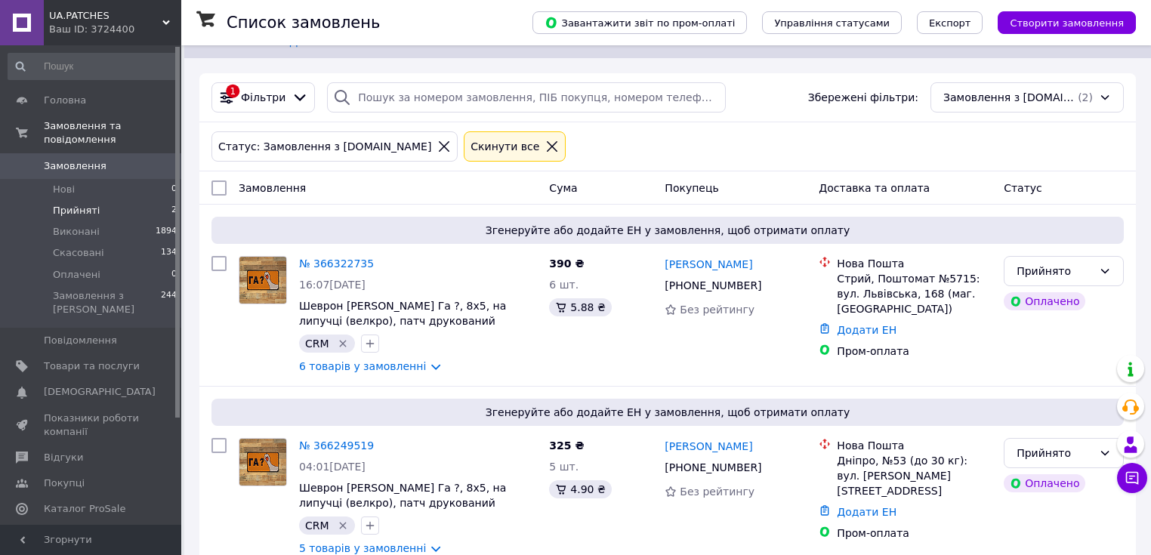
scroll to position [54, 0]
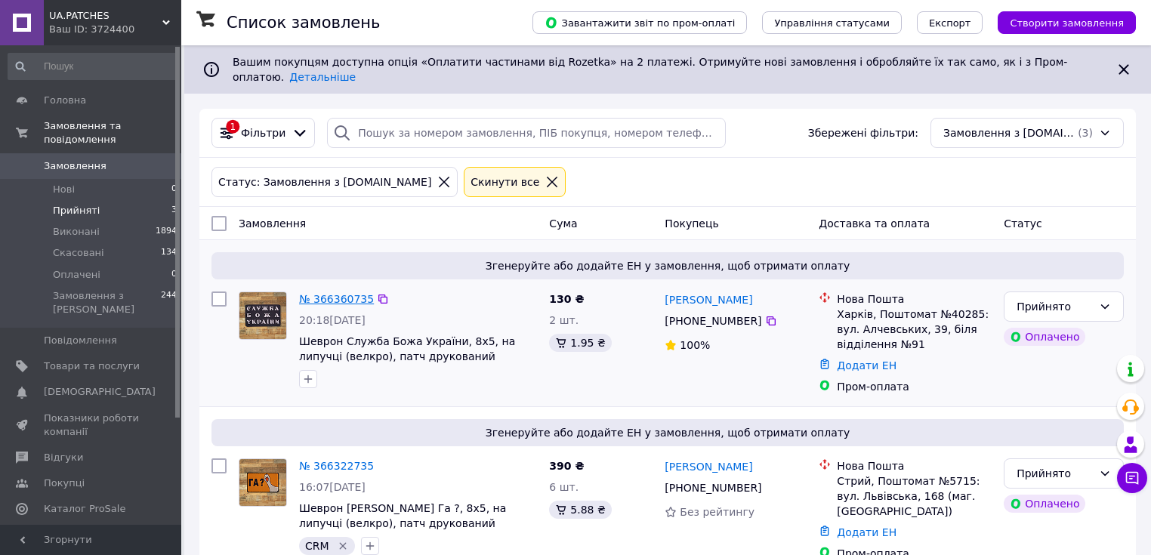
click at [345, 293] on link "№ 366360735" at bounding box center [336, 299] width 75 height 12
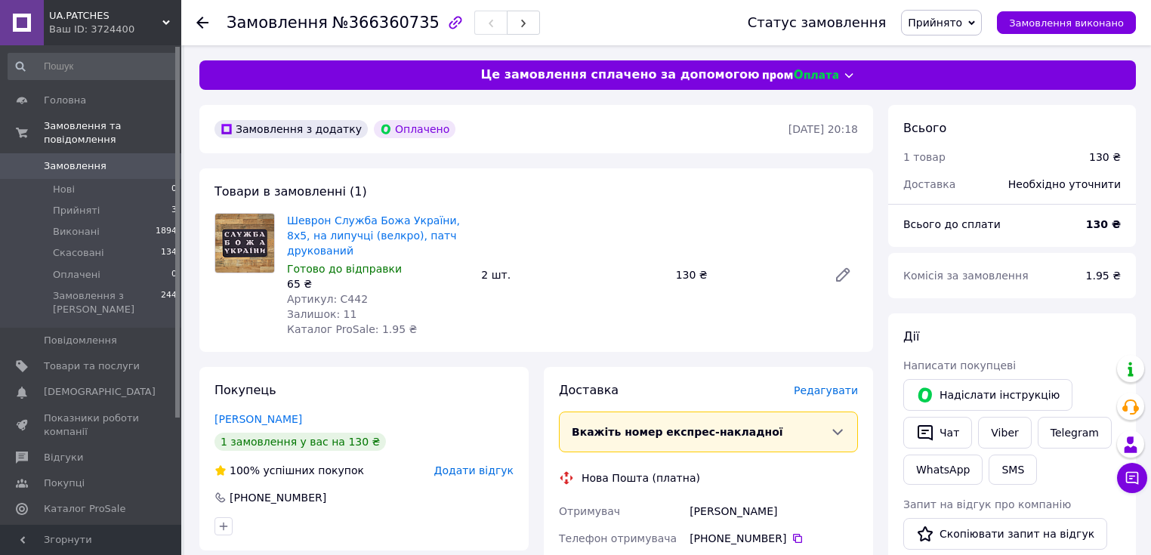
click at [367, 24] on span "№366360735" at bounding box center [385, 23] width 107 height 18
copy span "366360735"
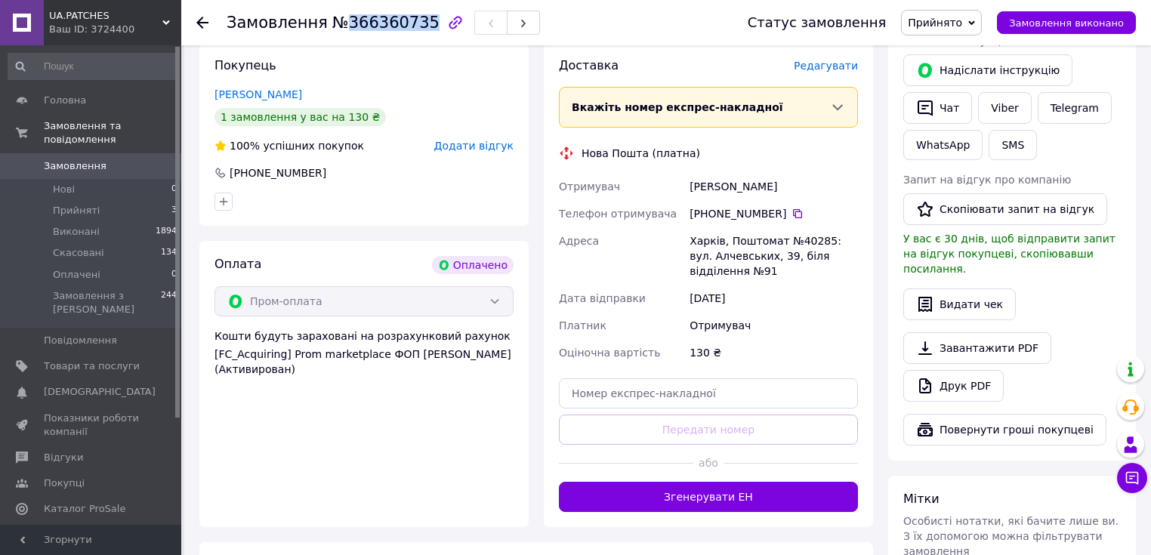
scroll to position [363, 0]
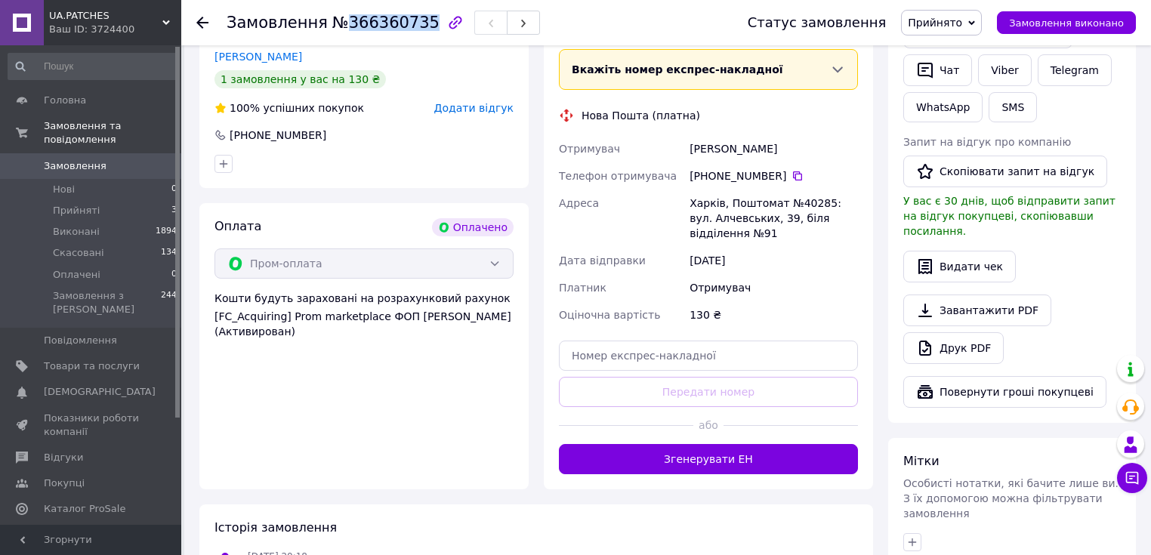
drag, startPoint x: 786, startPoint y: 146, endPoint x: 682, endPoint y: 148, distance: 103.5
click at [682, 148] on div "Отримувач Геращенко Андрій Телефон отримувача +380 77 333 37 73   Адреса Харків…" at bounding box center [708, 231] width 305 height 193
copy div "Отримувач Геращенко Андрій"
click at [792, 173] on icon at bounding box center [798, 176] width 12 height 12
click at [706, 198] on div "Харків, Поштомат №40285: вул. Алчевських, 39, біля відділення №91" at bounding box center [774, 218] width 175 height 57
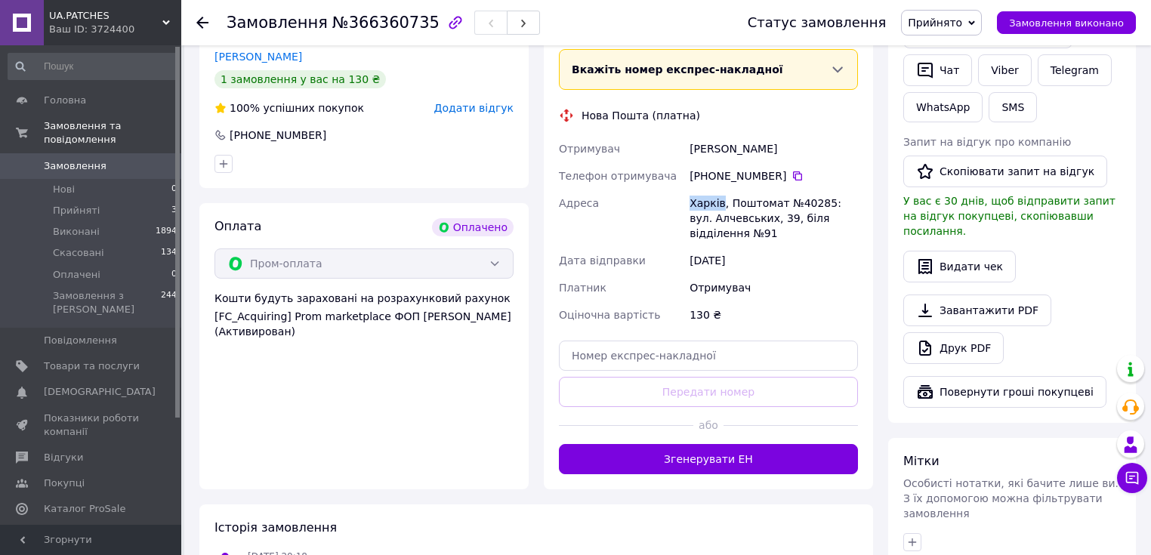
click at [706, 198] on div "Харків, Поштомат №40285: вул. Алчевських, 39, біля відділення №91" at bounding box center [774, 218] width 175 height 57
copy div "Харків"
click at [808, 203] on div "Харків, Поштомат №40285: вул. Алчевських, 39, біля відділення №91" at bounding box center [774, 218] width 175 height 57
copy div "40285"
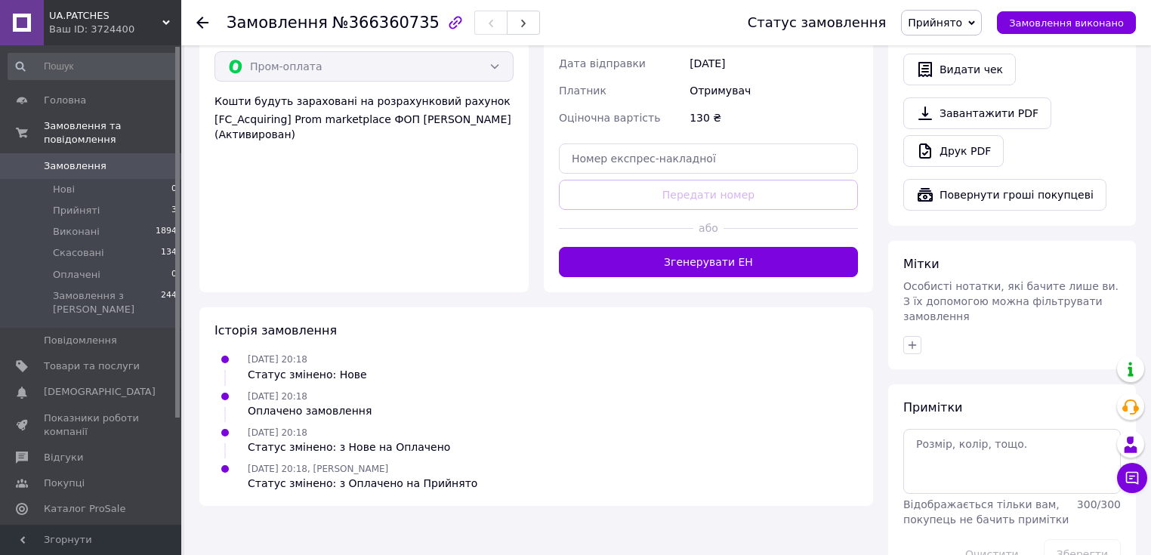
scroll to position [572, 0]
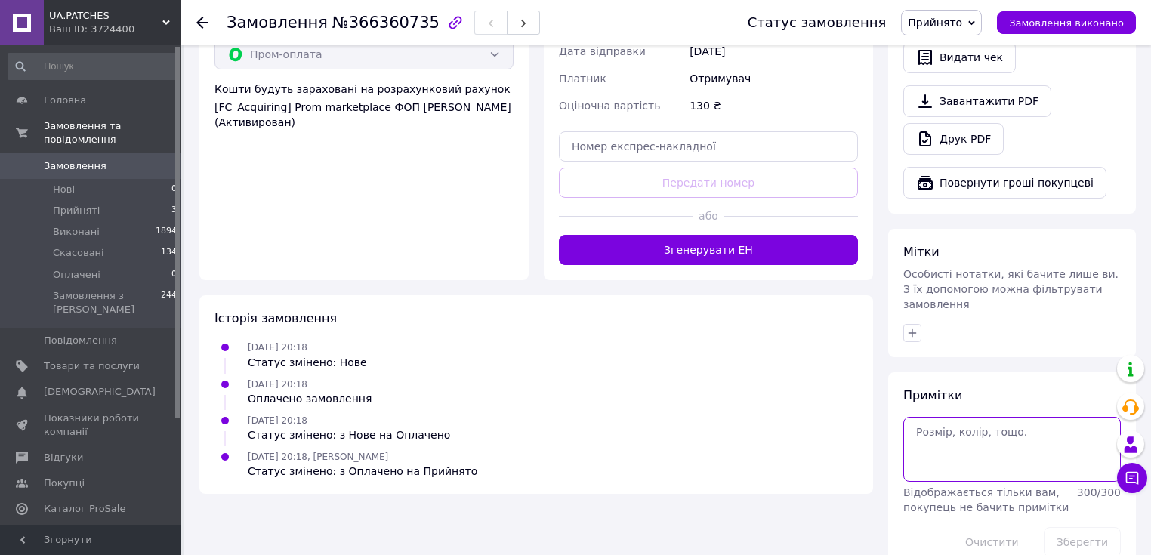
click at [959, 417] on textarea at bounding box center [1013, 449] width 218 height 65
paste textarea "5411"
type textarea "5411"
click at [1089, 527] on button "Зберегти" at bounding box center [1082, 542] width 77 height 30
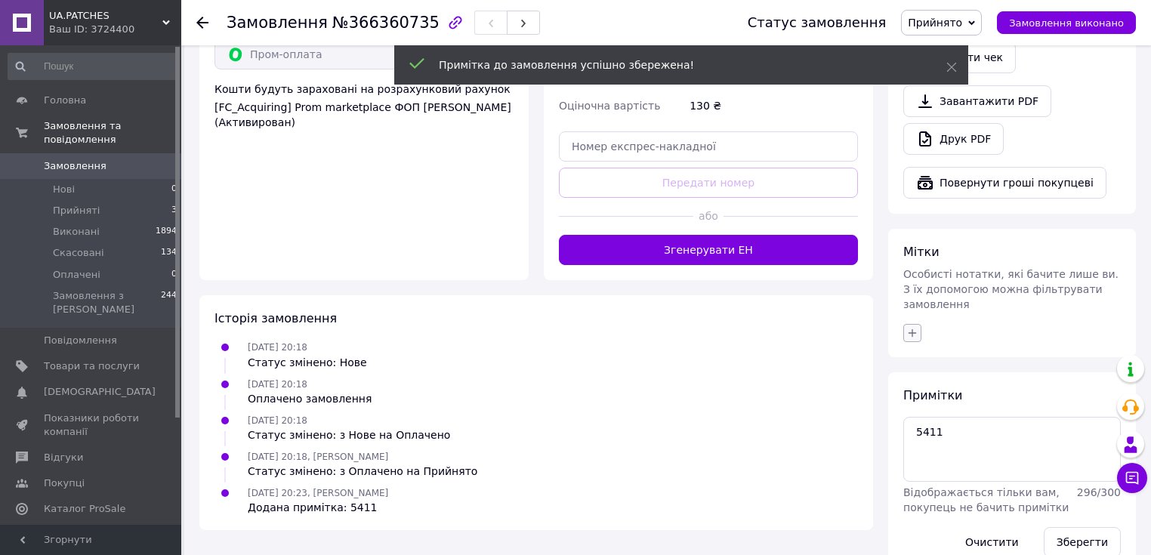
click at [911, 327] on icon "button" at bounding box center [913, 333] width 12 height 12
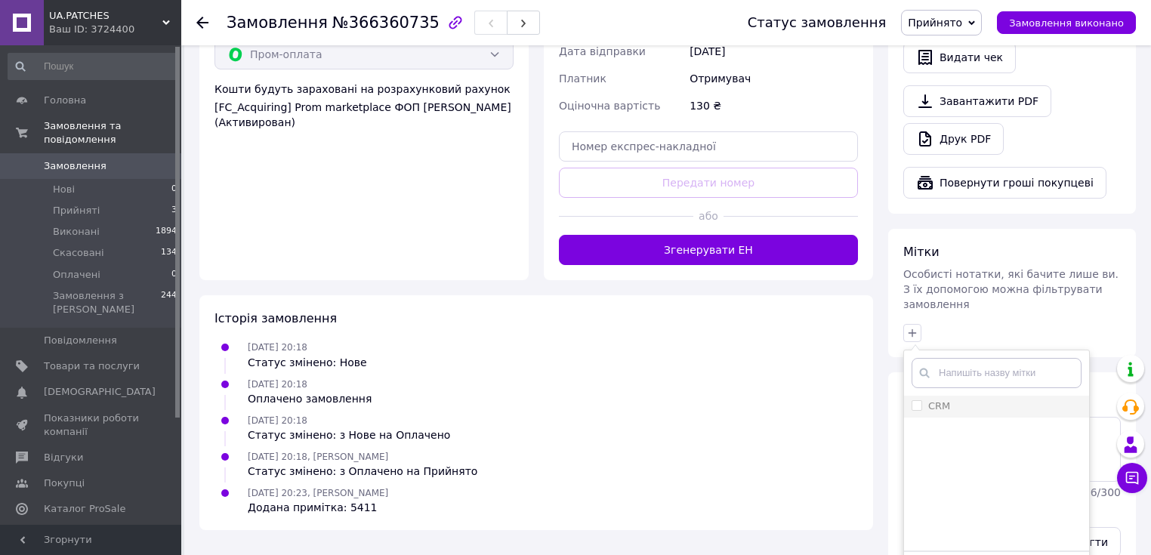
click at [919, 400] on input "CRM" at bounding box center [917, 405] width 10 height 10
checkbox input "true"
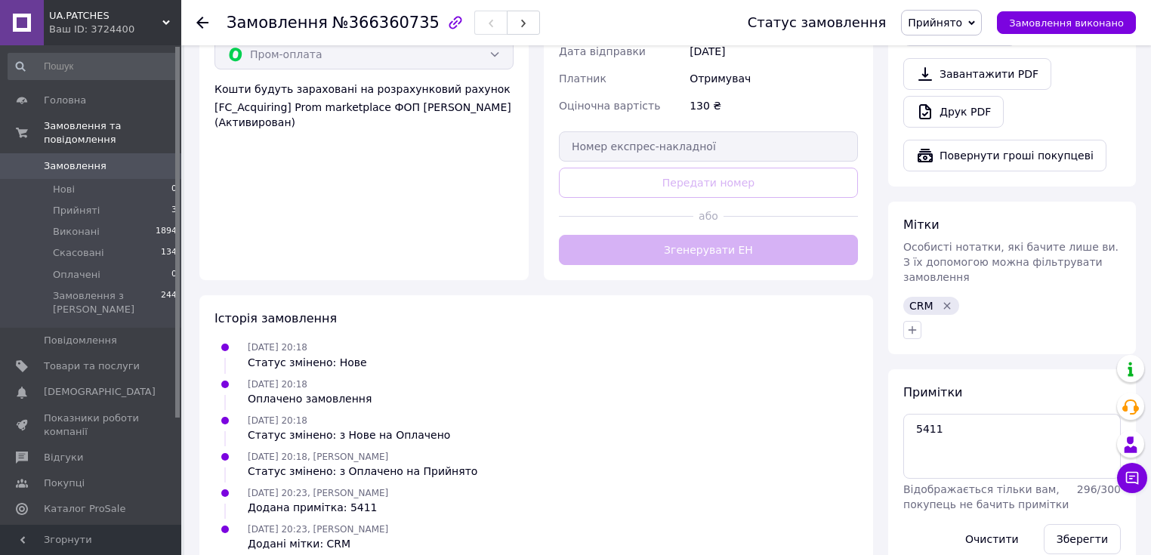
click at [205, 21] on use at bounding box center [202, 23] width 12 height 12
